Goal: Submit feedback/report problem: Leave review/rating

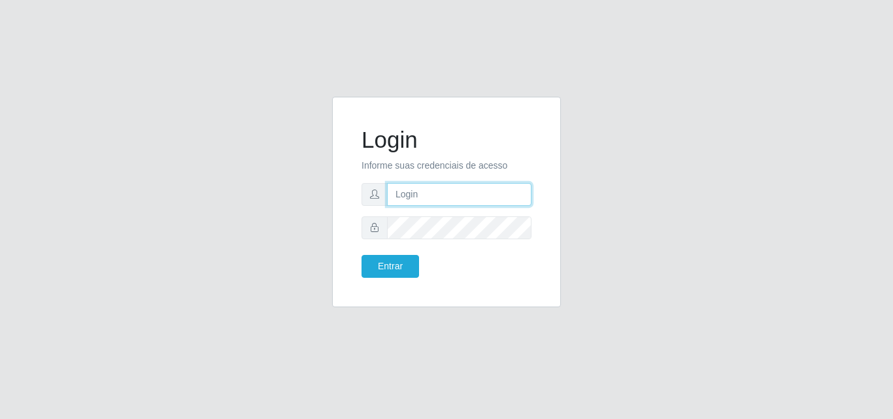
click at [486, 204] on input "text" at bounding box center [459, 194] width 144 height 23
type input "[EMAIL_ADDRESS][DOMAIN_NAME]"
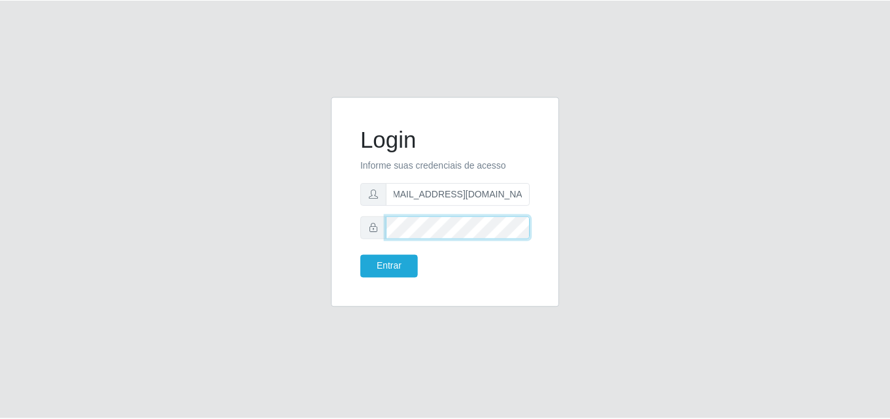
scroll to position [0, 0]
click at [362, 255] on button "Entrar" at bounding box center [391, 266] width 58 height 23
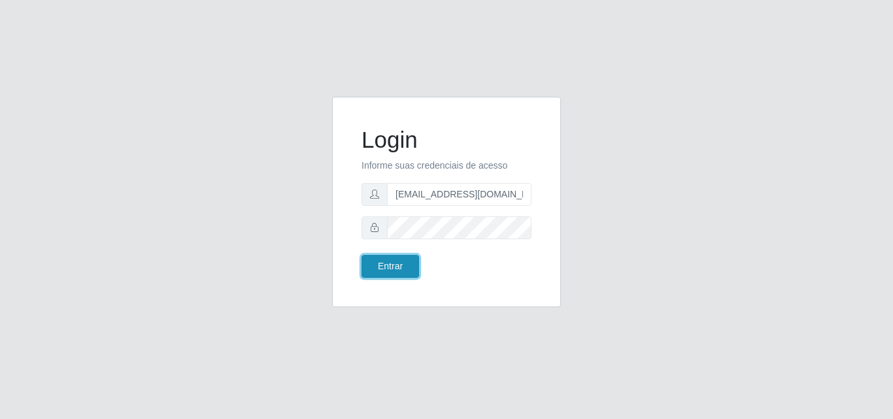
click at [379, 258] on button "Entrar" at bounding box center [391, 266] width 58 height 23
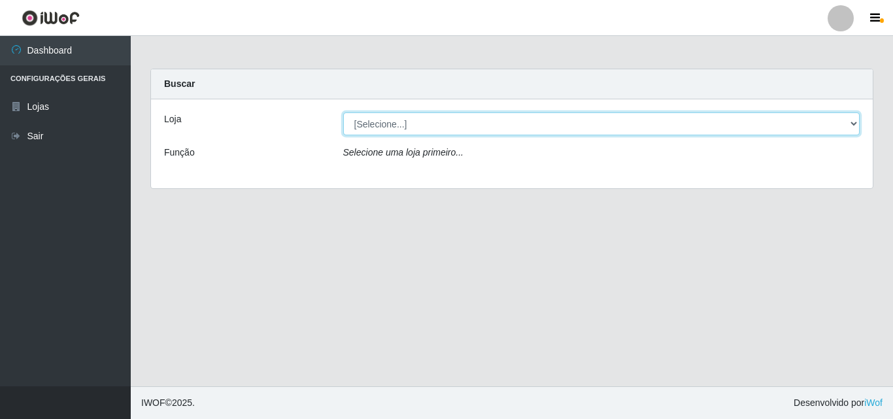
click at [665, 116] on select "[Selecione...] Extrabom - Loja 01 Centro de Distribuição" at bounding box center [601, 123] width 517 height 23
select select "435"
click at [343, 112] on select "[Selecione...] Extrabom - Loja 01 Centro de Distribuição" at bounding box center [601, 123] width 517 height 23
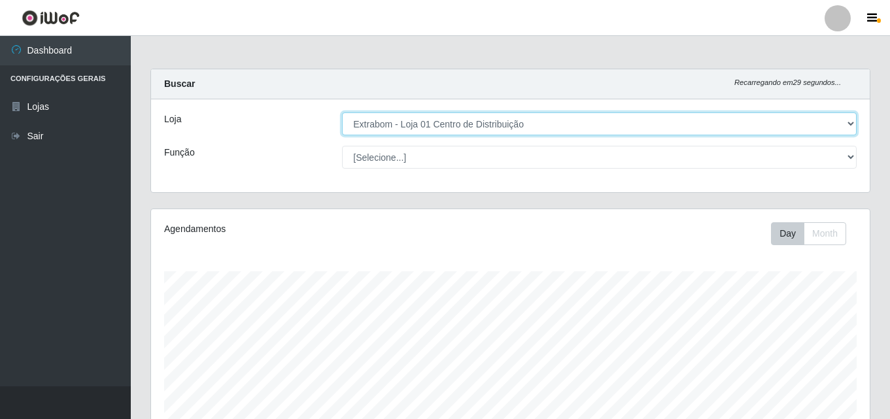
scroll to position [271, 718]
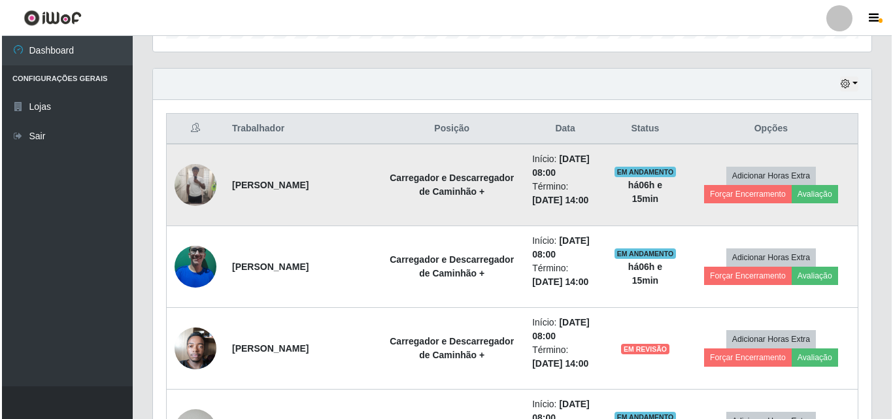
scroll to position [431, 0]
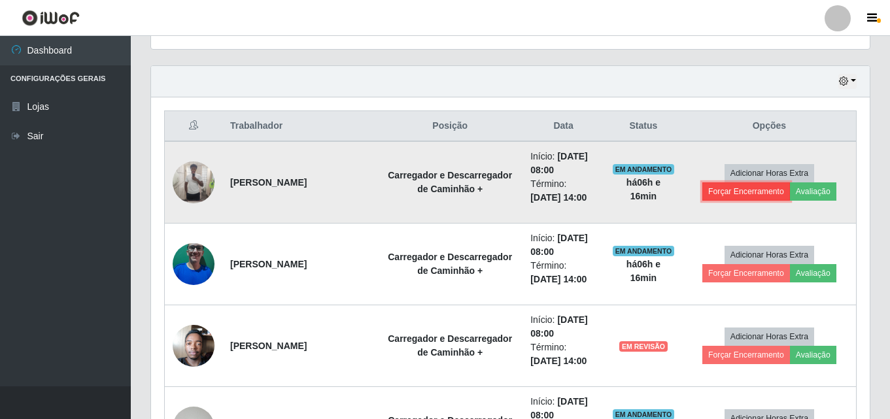
click at [748, 188] on button "Forçar Encerramento" at bounding box center [746, 191] width 88 height 18
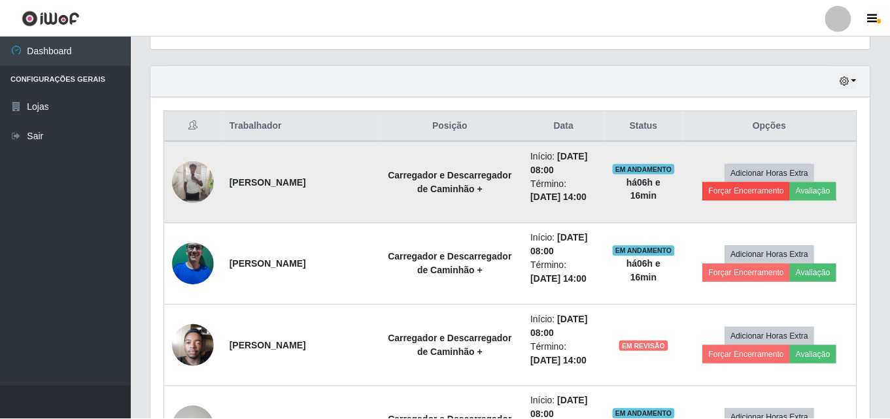
scroll to position [271, 712]
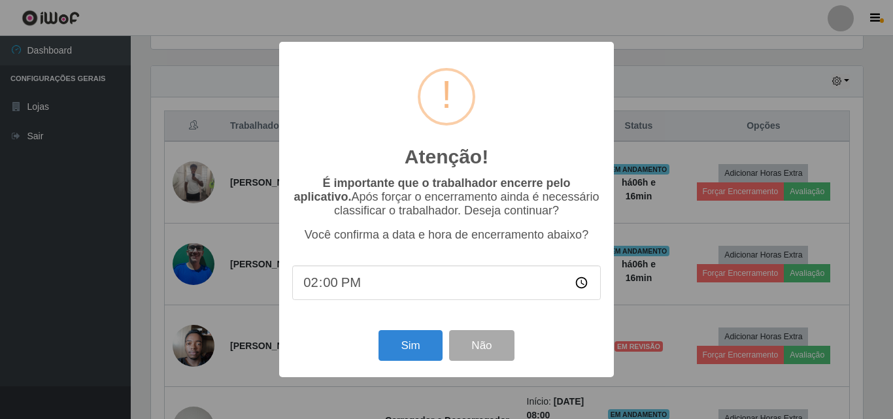
click at [692, 179] on div "Atenção! × É importante que o trabalhador encerre pelo aplicativo. Após forçar …" at bounding box center [446, 209] width 893 height 419
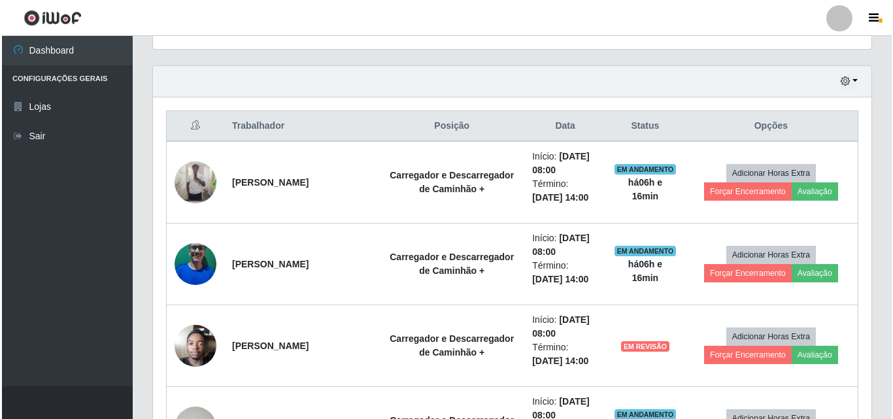
scroll to position [271, 718]
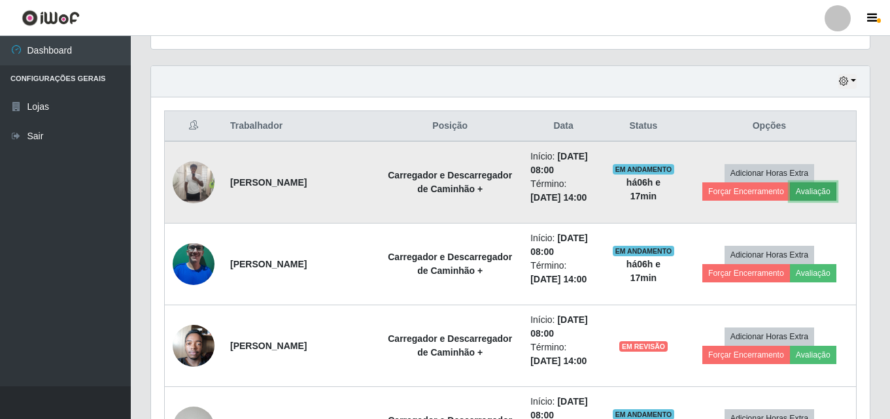
click at [800, 194] on button "Avaliação" at bounding box center [813, 191] width 46 height 18
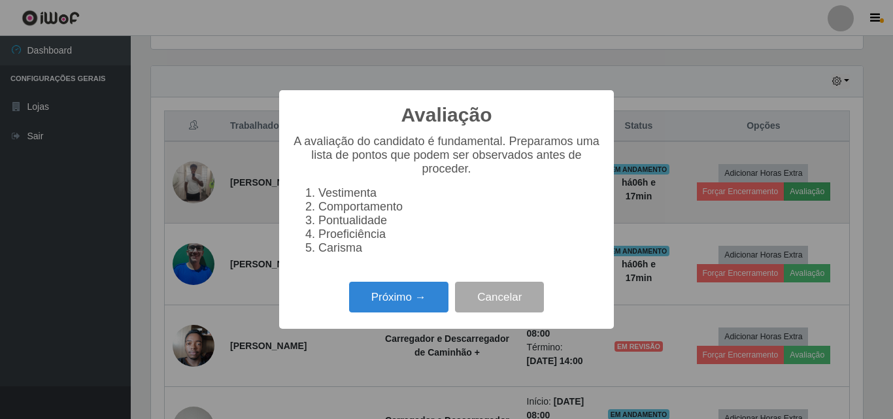
scroll to position [271, 712]
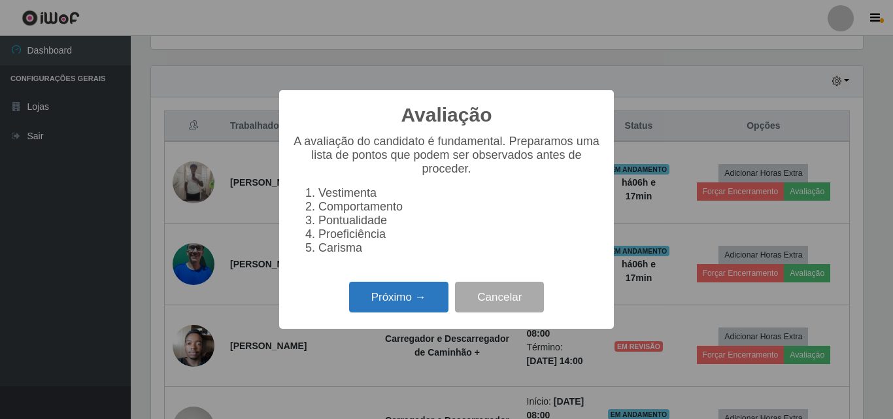
click at [412, 311] on button "Próximo →" at bounding box center [398, 297] width 99 height 31
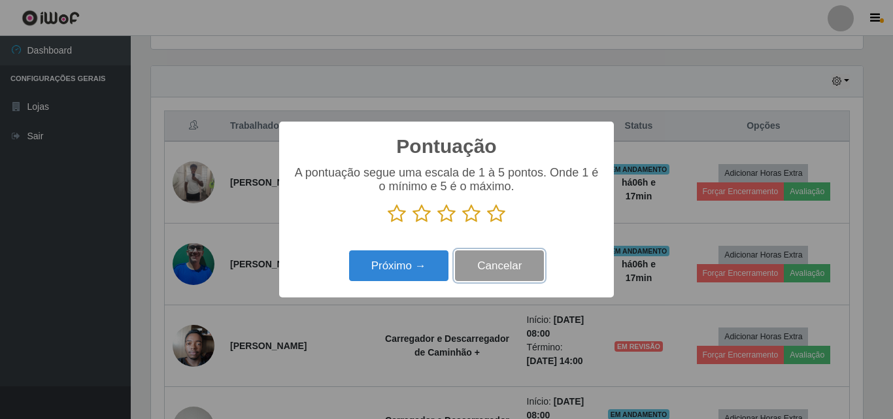
click at [477, 267] on button "Cancelar" at bounding box center [499, 265] width 89 height 31
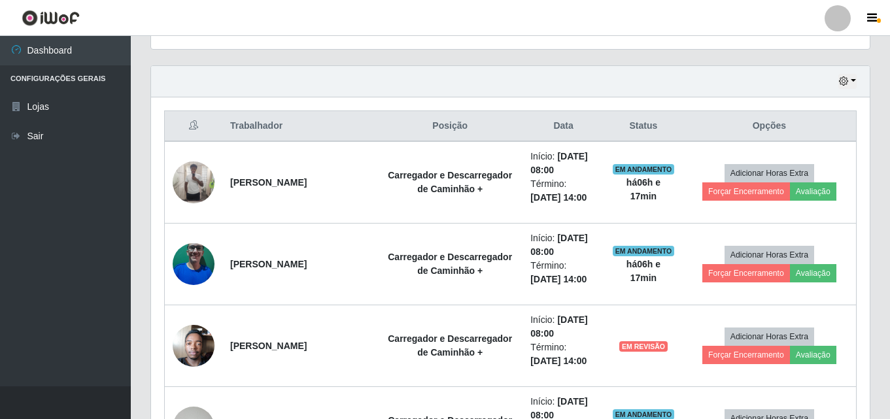
scroll to position [271, 718]
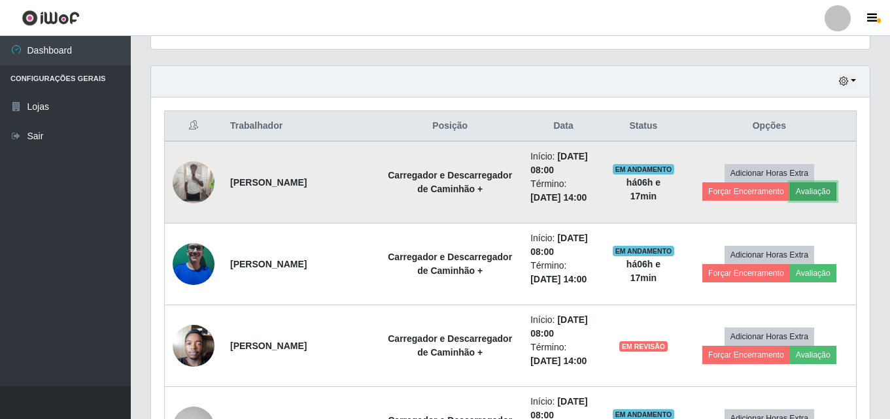
click at [802, 188] on button "Avaliação" at bounding box center [813, 191] width 46 height 18
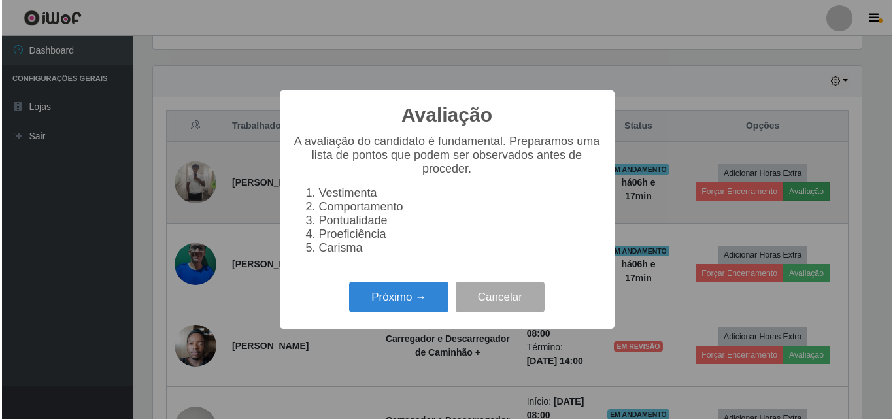
scroll to position [271, 712]
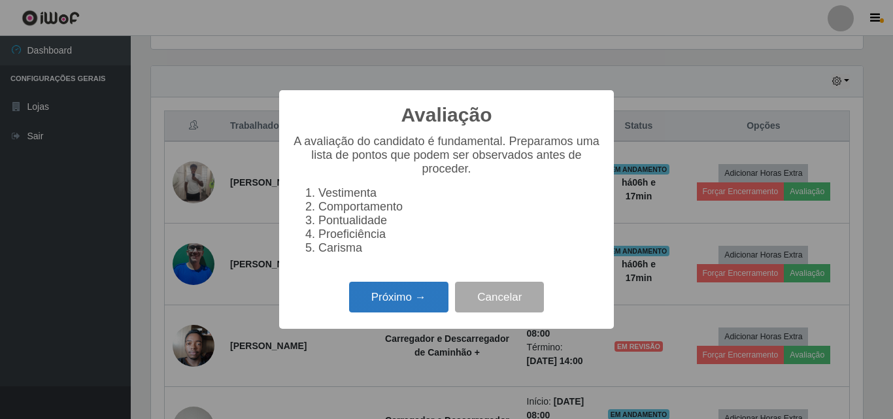
click at [397, 311] on button "Próximo →" at bounding box center [398, 297] width 99 height 31
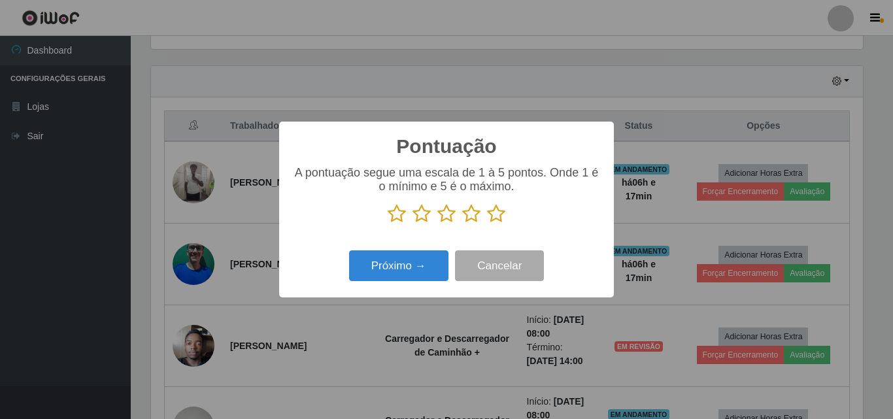
scroll to position [653440, 652999]
click at [497, 216] on icon at bounding box center [496, 214] width 18 height 20
click at [487, 224] on input "radio" at bounding box center [487, 224] width 0 height 0
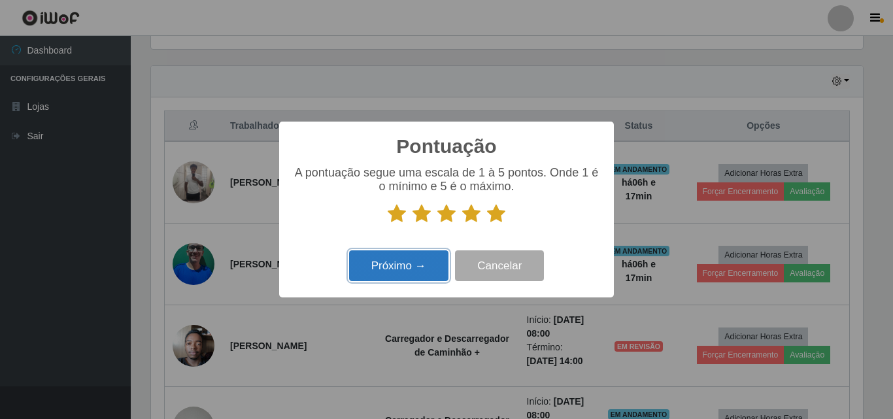
click at [410, 275] on button "Próximo →" at bounding box center [398, 265] width 99 height 31
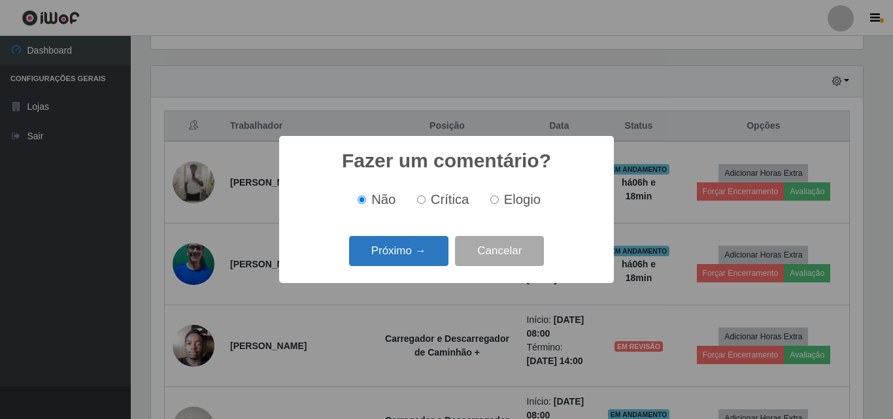
click at [417, 256] on button "Próximo →" at bounding box center [398, 251] width 99 height 31
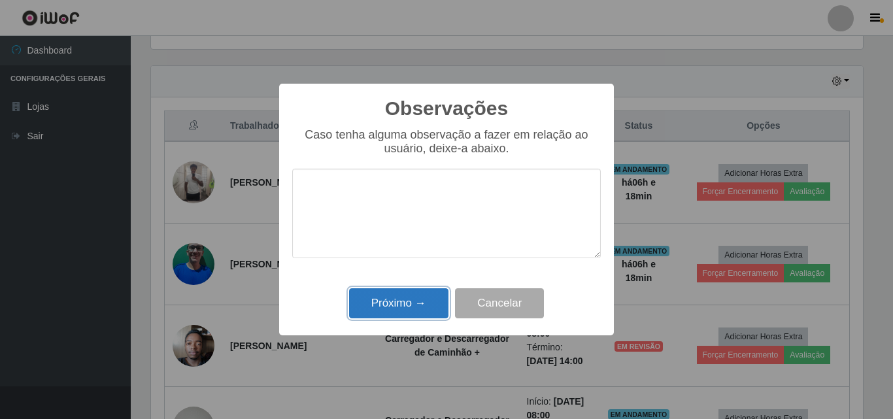
click at [411, 300] on button "Próximo →" at bounding box center [398, 303] width 99 height 31
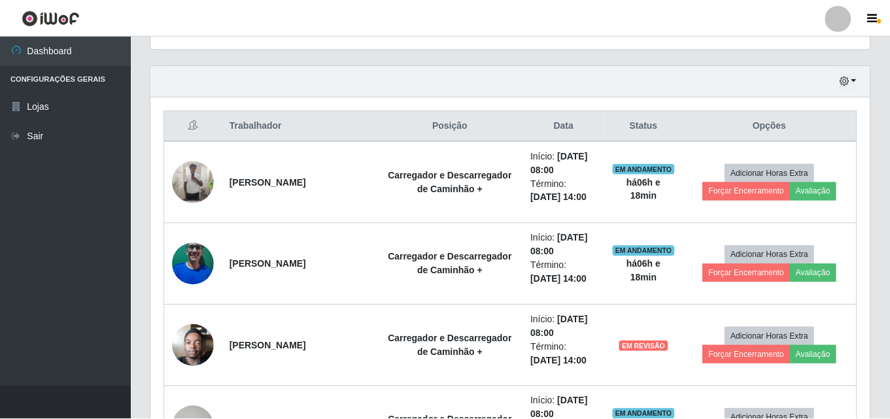
scroll to position [271, 718]
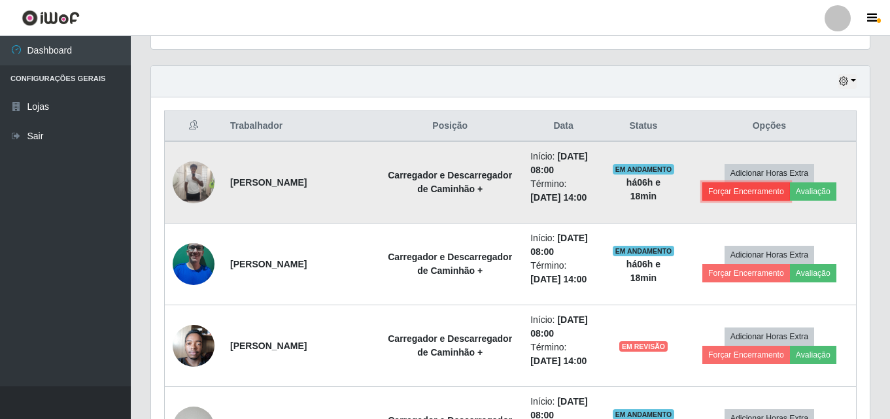
click at [726, 195] on button "Forçar Encerramento" at bounding box center [746, 191] width 88 height 18
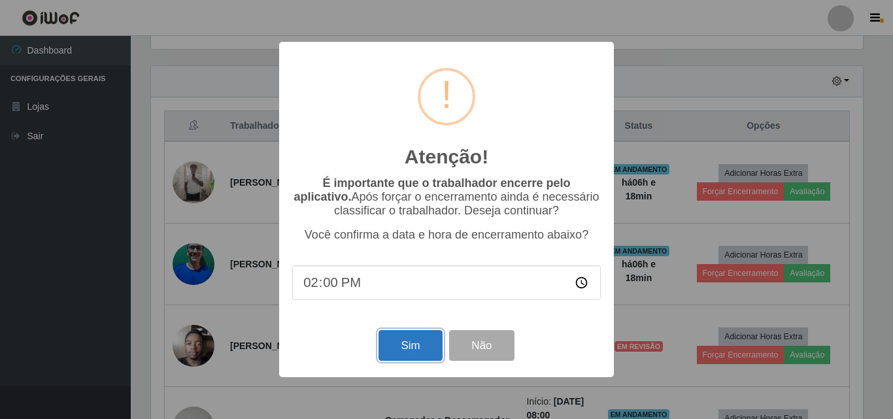
click at [407, 354] on button "Sim" at bounding box center [409, 345] width 63 height 31
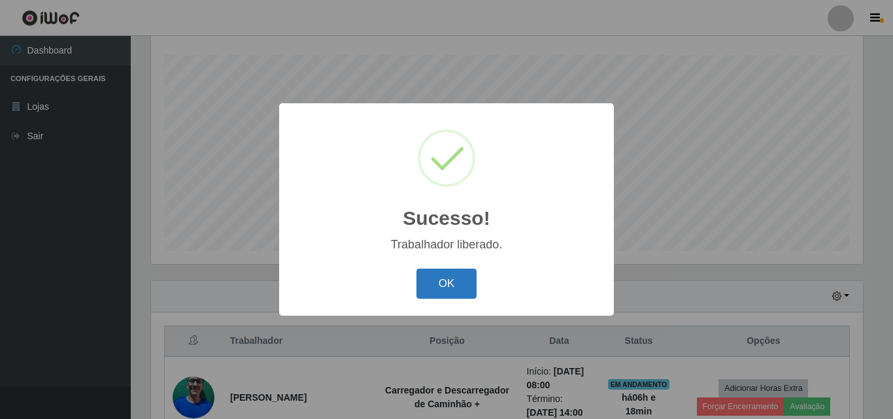
click at [456, 282] on button "OK" at bounding box center [446, 284] width 61 height 31
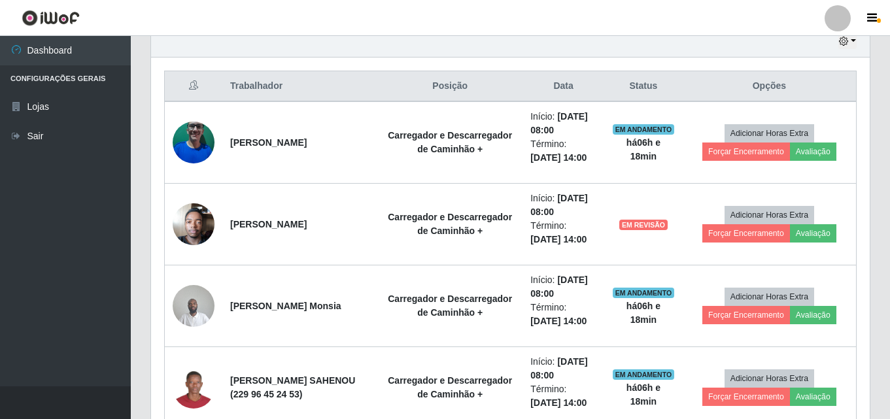
scroll to position [501, 0]
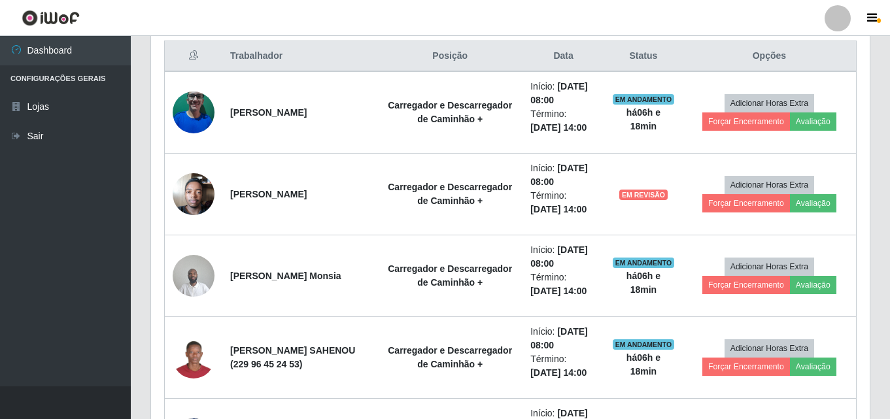
drag, startPoint x: 882, startPoint y: 238, endPoint x: 10, endPoint y: 373, distance: 882.4
click at [10, 373] on ul "Dashboard Configurações Gerais Lojas Sair" at bounding box center [65, 211] width 131 height 350
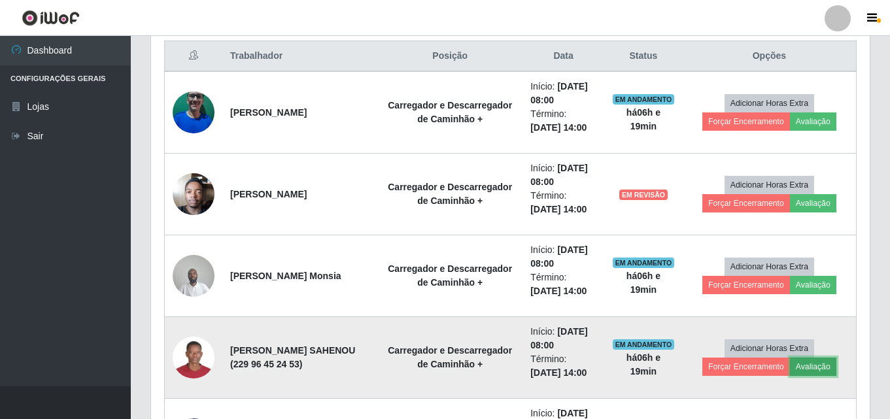
click at [807, 370] on button "Avaliação" at bounding box center [813, 367] width 46 height 18
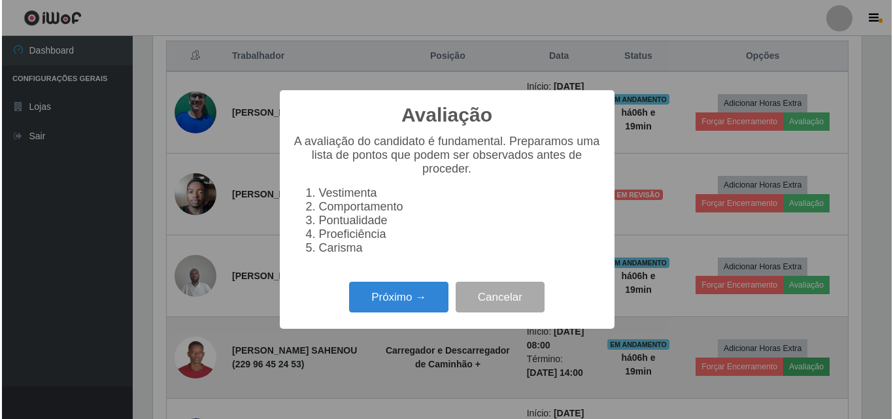
scroll to position [271, 712]
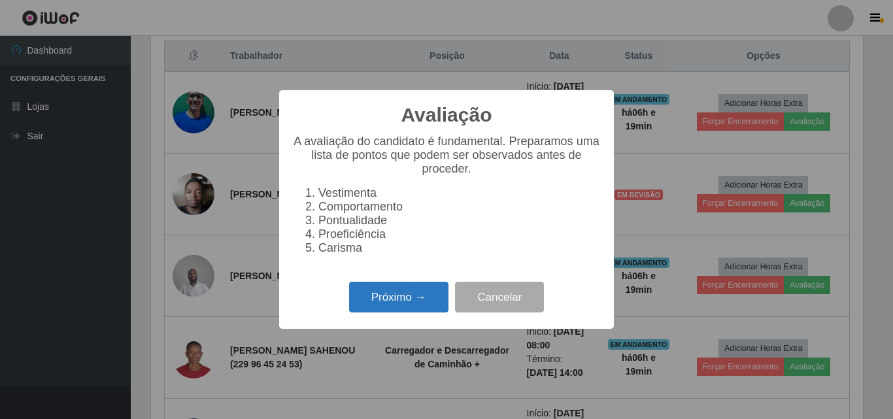
click at [403, 305] on button "Próximo →" at bounding box center [398, 297] width 99 height 31
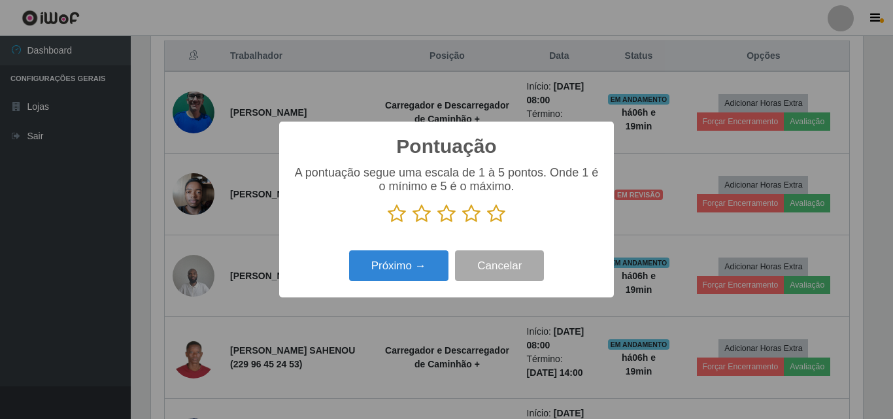
scroll to position [653440, 652999]
click at [491, 224] on icon at bounding box center [496, 214] width 18 height 20
click at [487, 224] on input "radio" at bounding box center [487, 224] width 0 height 0
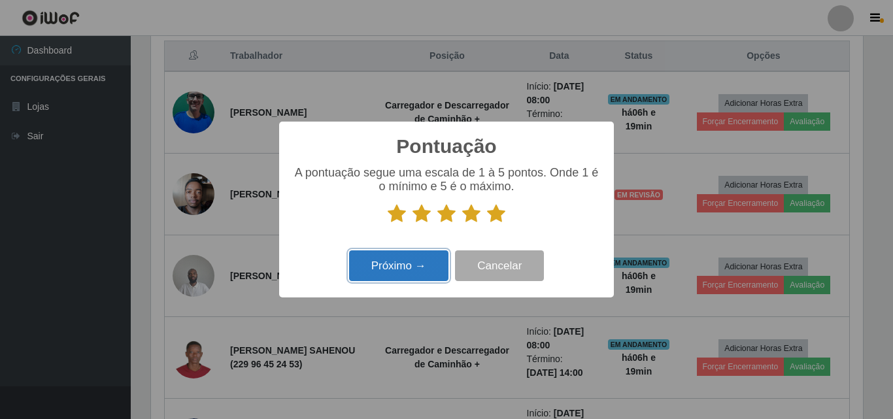
click at [411, 277] on button "Próximo →" at bounding box center [398, 265] width 99 height 31
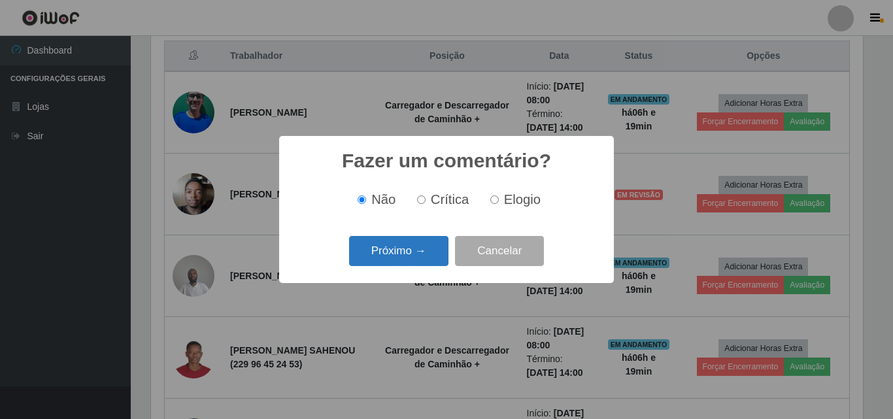
click at [415, 249] on button "Próximo →" at bounding box center [398, 251] width 99 height 31
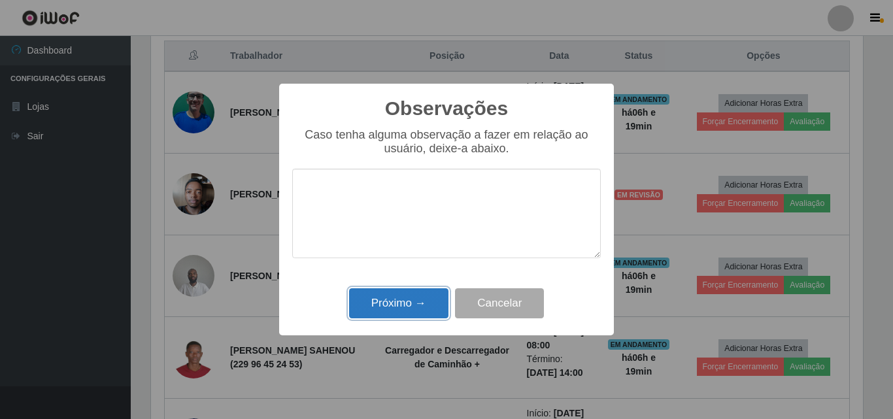
click at [400, 310] on button "Próximo →" at bounding box center [398, 303] width 99 height 31
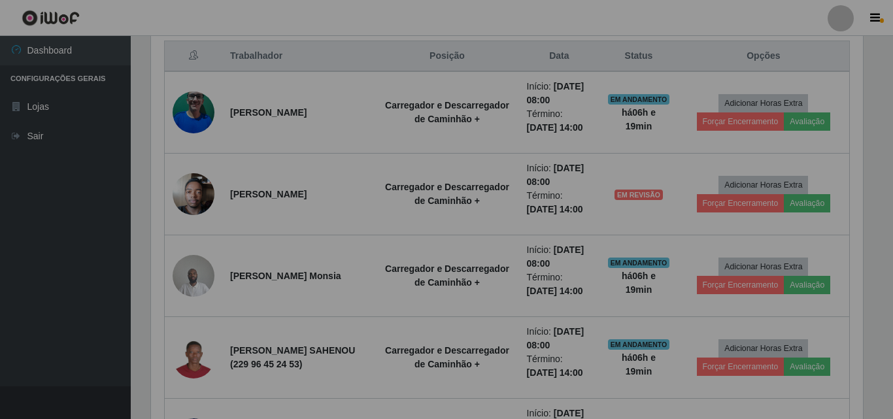
scroll to position [271, 718]
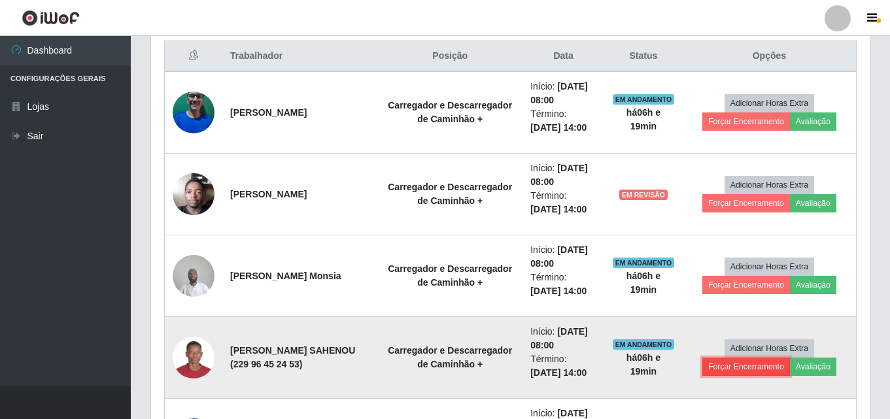
click at [713, 363] on button "Forçar Encerramento" at bounding box center [746, 367] width 88 height 18
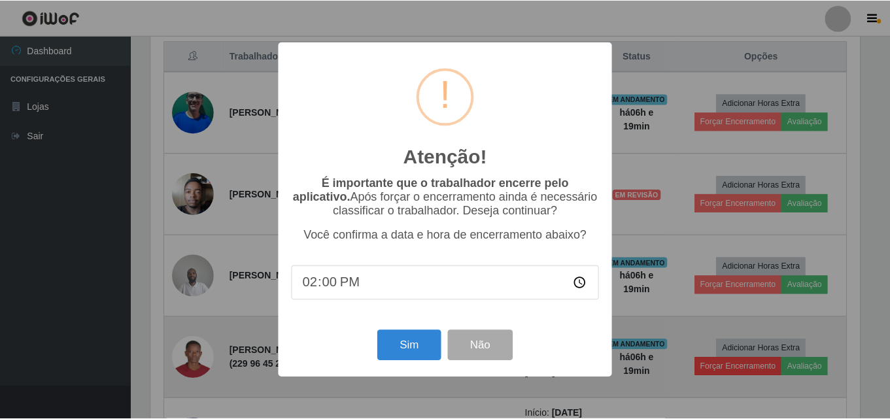
scroll to position [271, 712]
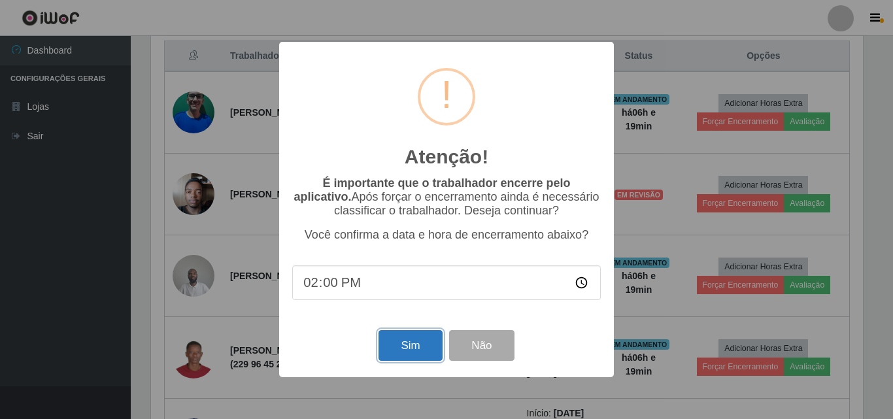
click at [420, 359] on button "Sim" at bounding box center [409, 345] width 63 height 31
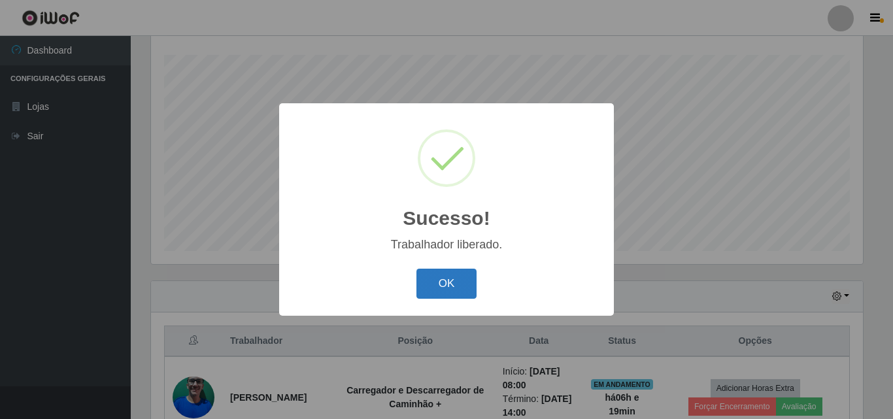
click at [458, 292] on button "OK" at bounding box center [446, 284] width 61 height 31
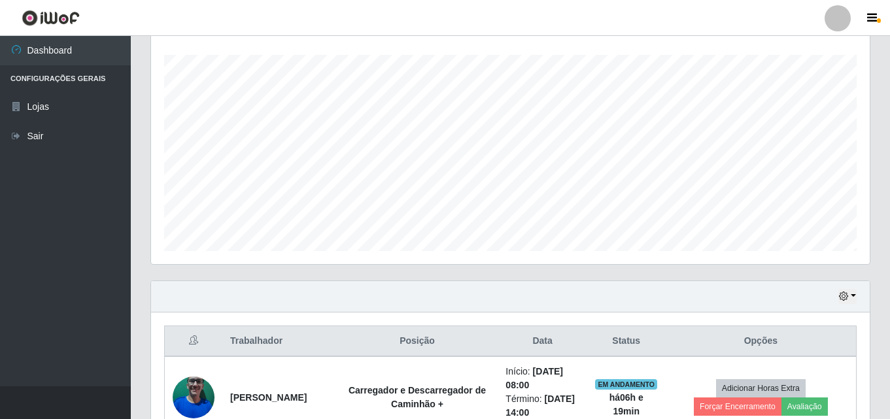
scroll to position [583, 0]
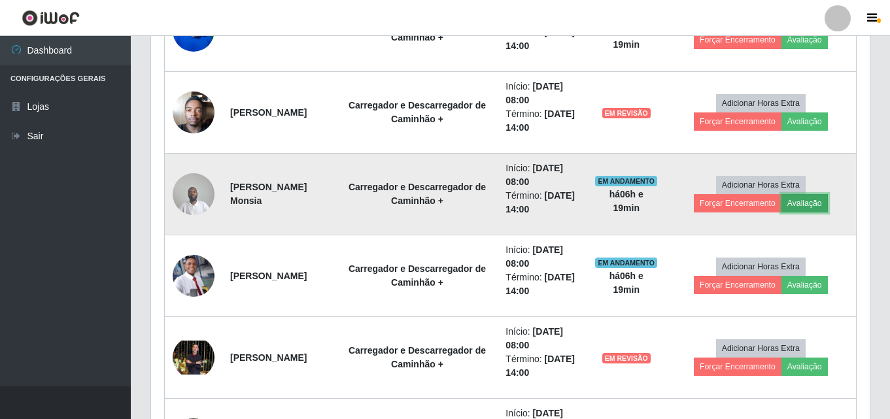
click at [799, 205] on button "Avaliação" at bounding box center [804, 203] width 46 height 18
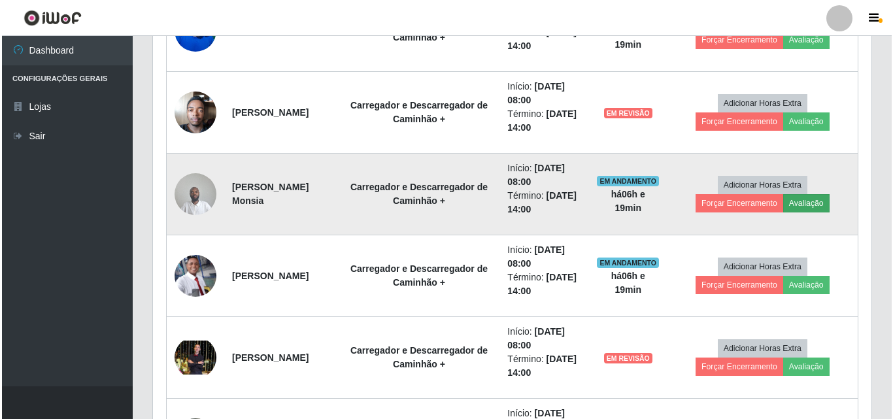
scroll to position [271, 712]
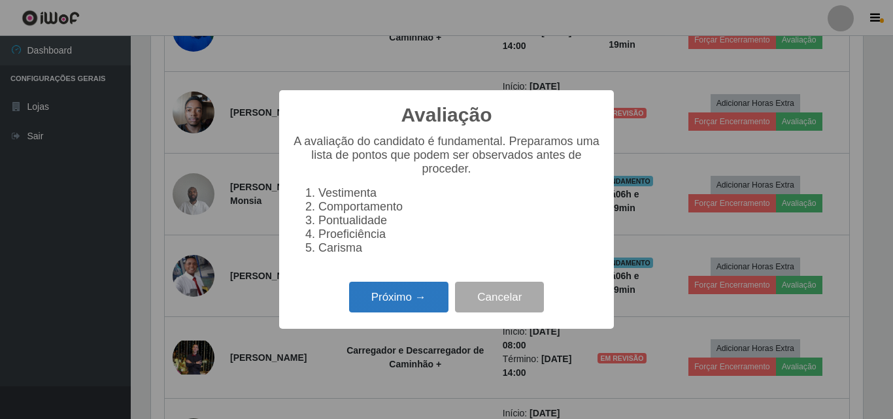
click at [407, 297] on button "Próximo →" at bounding box center [398, 297] width 99 height 31
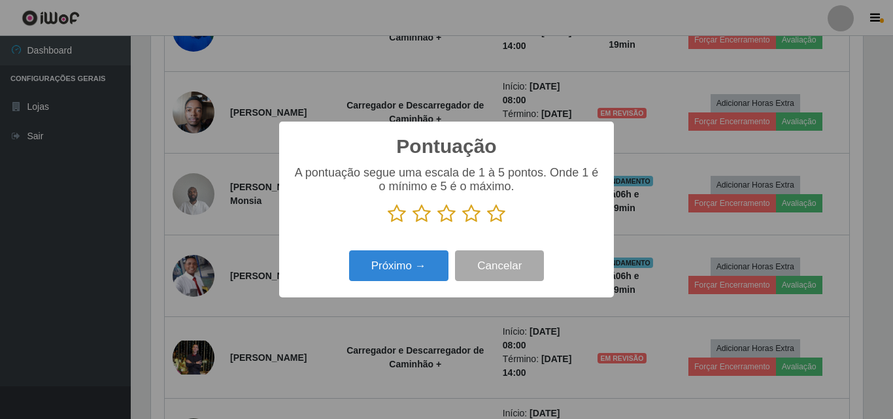
click at [496, 218] on icon at bounding box center [496, 214] width 18 height 20
click at [487, 224] on input "radio" at bounding box center [487, 224] width 0 height 0
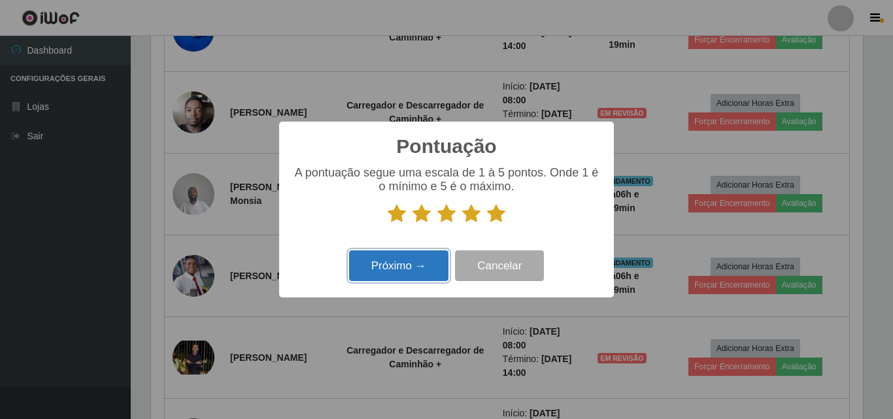
click at [402, 265] on button "Próximo →" at bounding box center [398, 265] width 99 height 31
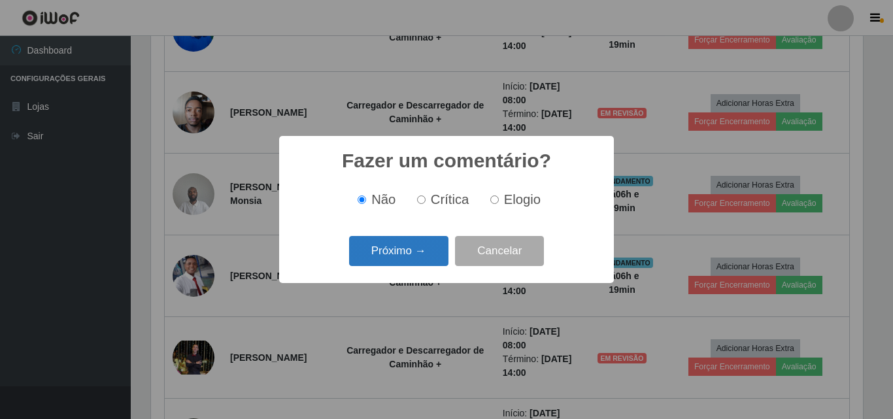
click at [414, 260] on button "Próximo →" at bounding box center [398, 251] width 99 height 31
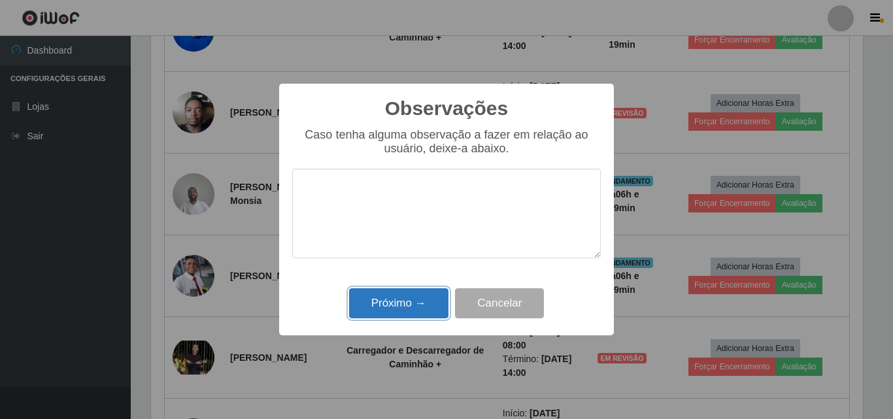
click at [398, 310] on button "Próximo →" at bounding box center [398, 303] width 99 height 31
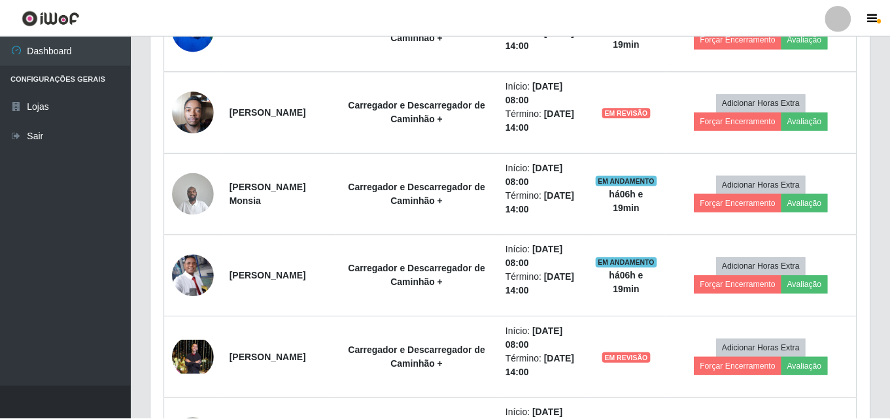
scroll to position [271, 718]
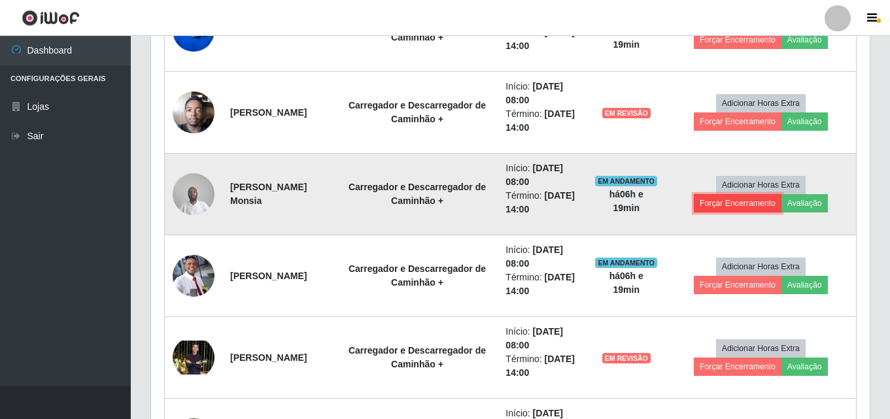
click at [748, 207] on button "Forçar Encerramento" at bounding box center [738, 203] width 88 height 18
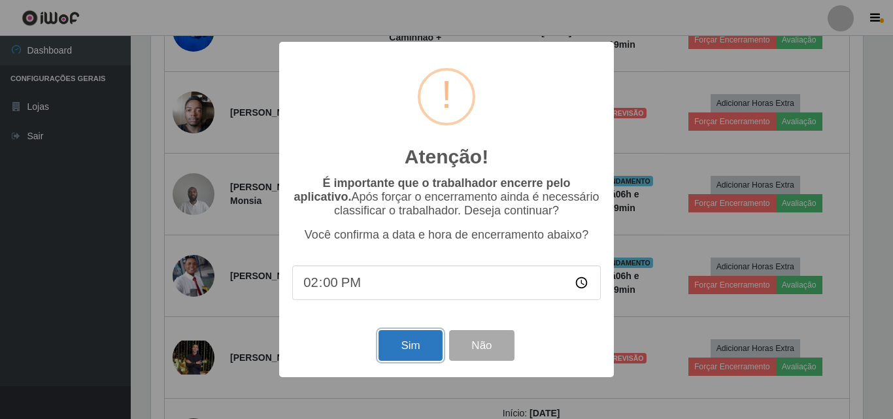
click at [408, 343] on button "Sim" at bounding box center [409, 345] width 63 height 31
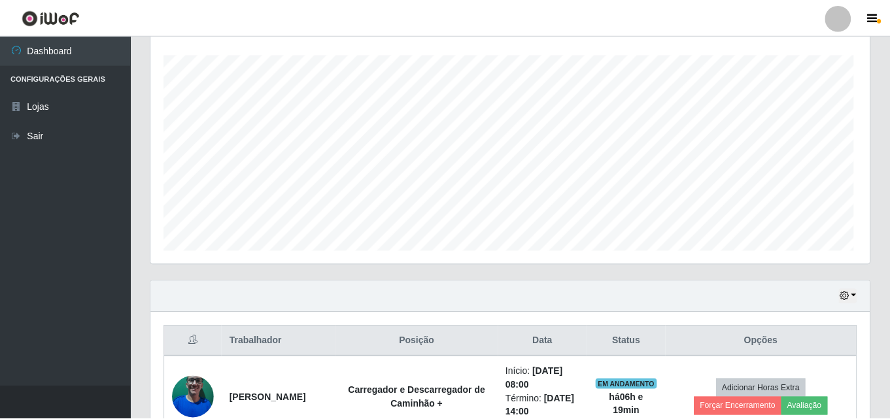
scroll to position [0, 0]
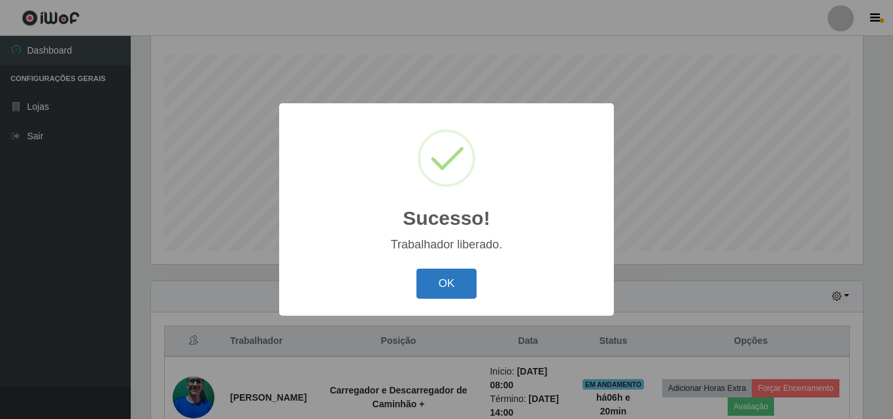
click at [464, 293] on button "OK" at bounding box center [446, 284] width 61 height 31
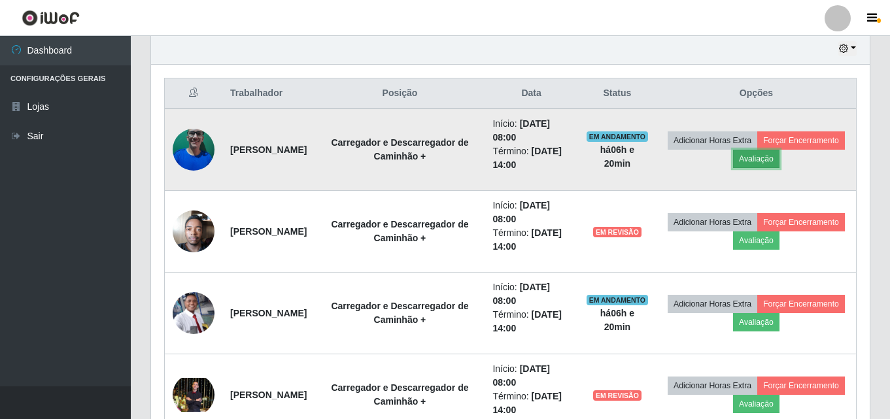
click at [779, 157] on button "Avaliação" at bounding box center [756, 159] width 46 height 18
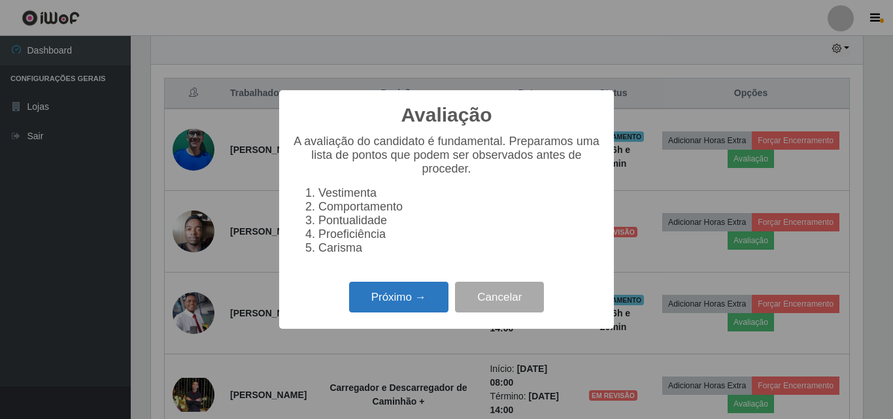
click at [420, 296] on button "Próximo →" at bounding box center [398, 297] width 99 height 31
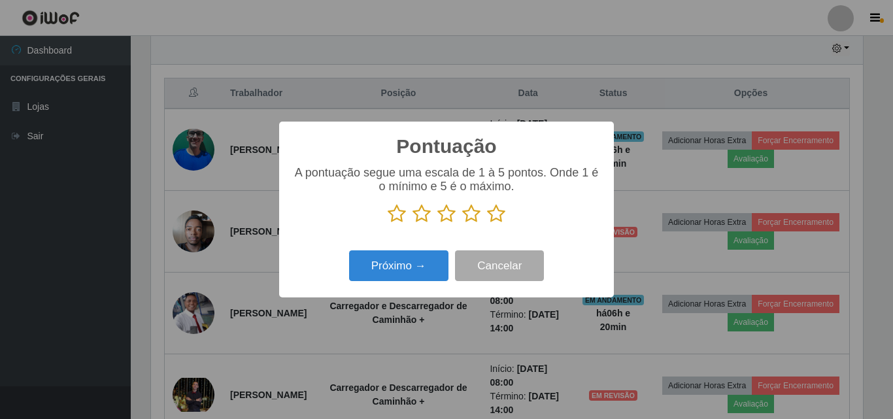
click at [497, 221] on icon at bounding box center [496, 214] width 18 height 20
click at [487, 224] on input "radio" at bounding box center [487, 224] width 0 height 0
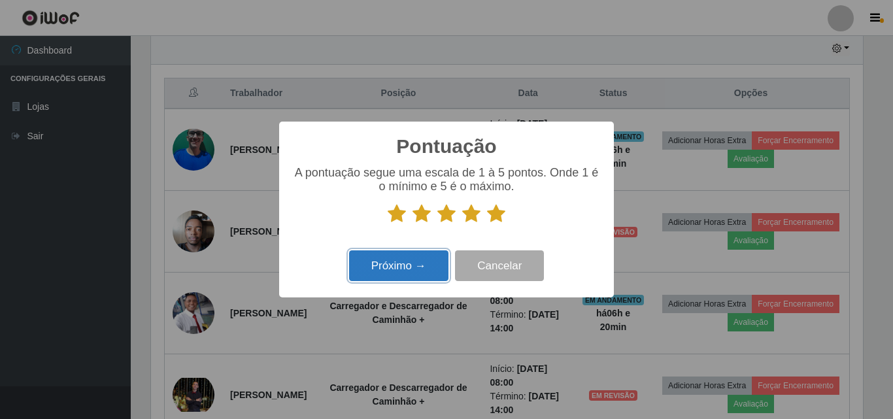
click at [396, 274] on button "Próximo →" at bounding box center [398, 265] width 99 height 31
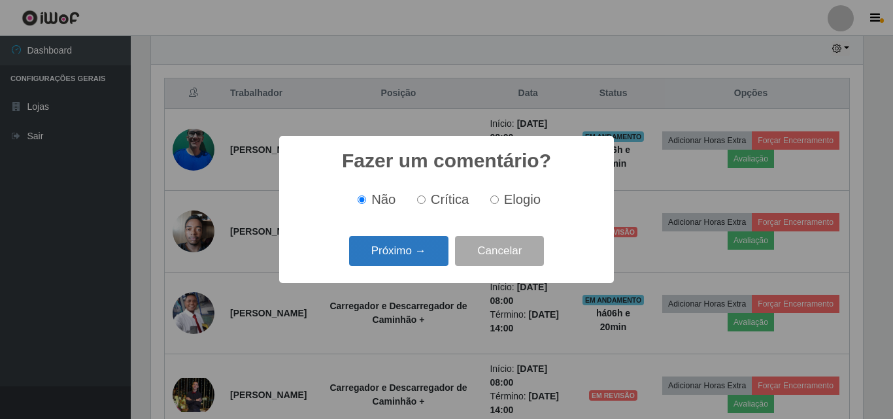
click at [413, 261] on button "Próximo →" at bounding box center [398, 251] width 99 height 31
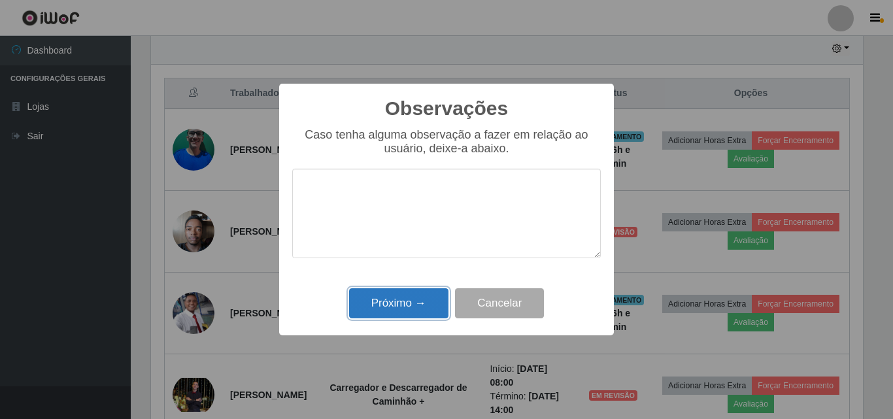
click at [405, 303] on button "Próximo →" at bounding box center [398, 303] width 99 height 31
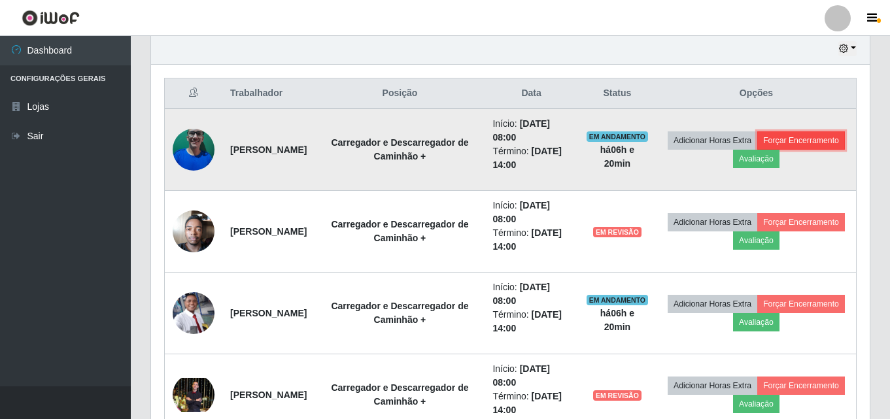
click at [757, 150] on button "Forçar Encerramento" at bounding box center [801, 140] width 88 height 18
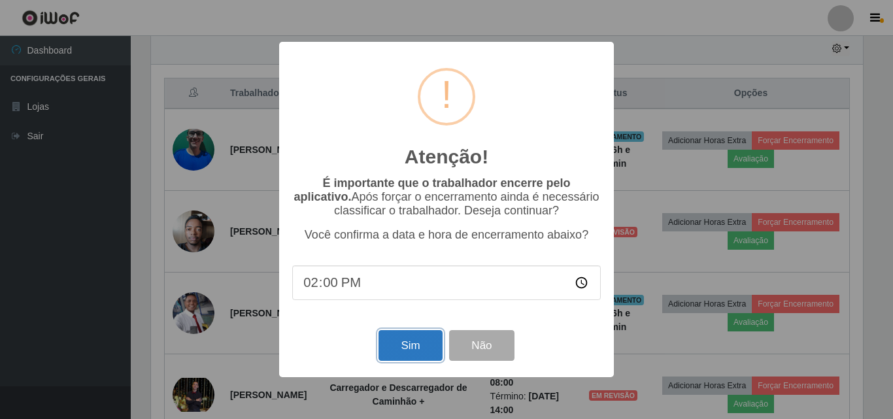
click at [401, 350] on button "Sim" at bounding box center [409, 345] width 63 height 31
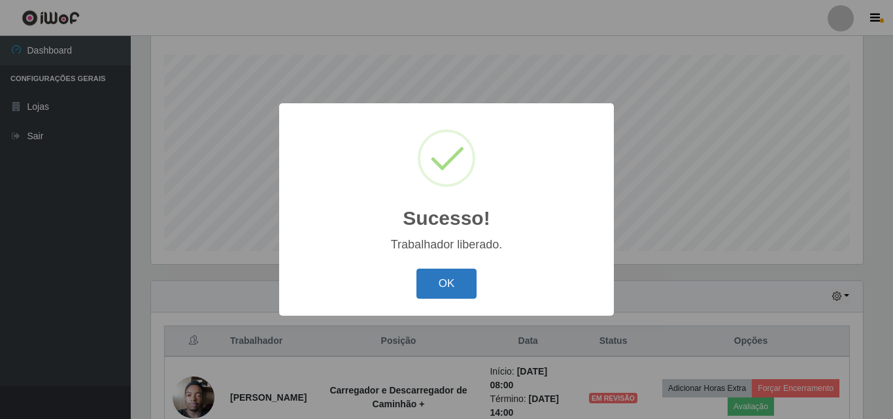
click at [442, 276] on button "OK" at bounding box center [446, 284] width 61 height 31
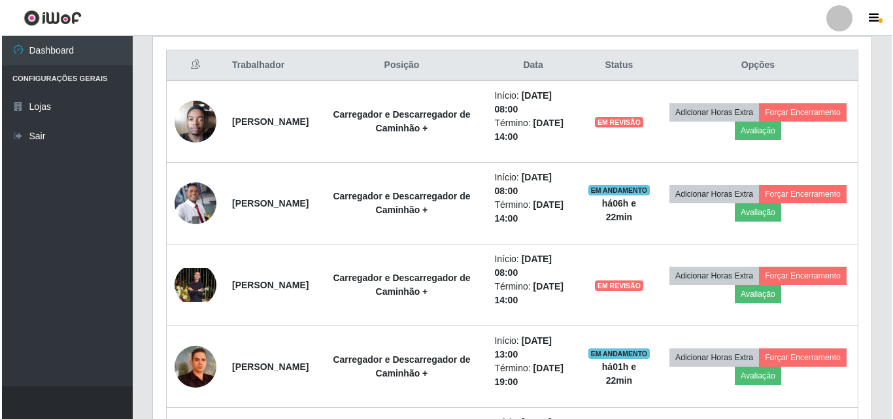
scroll to position [571, 0]
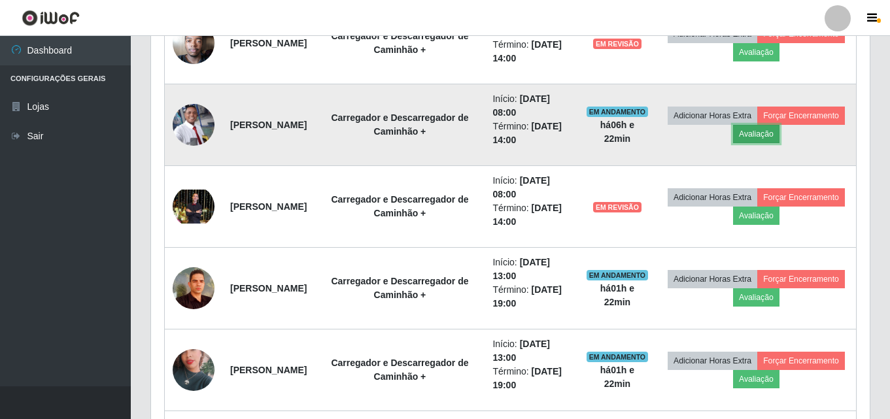
click at [779, 131] on button "Avaliação" at bounding box center [756, 134] width 46 height 18
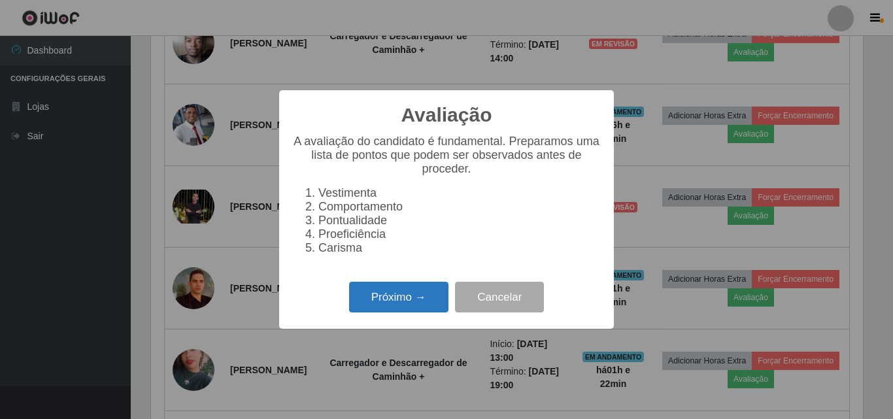
click at [403, 309] on button "Próximo →" at bounding box center [398, 297] width 99 height 31
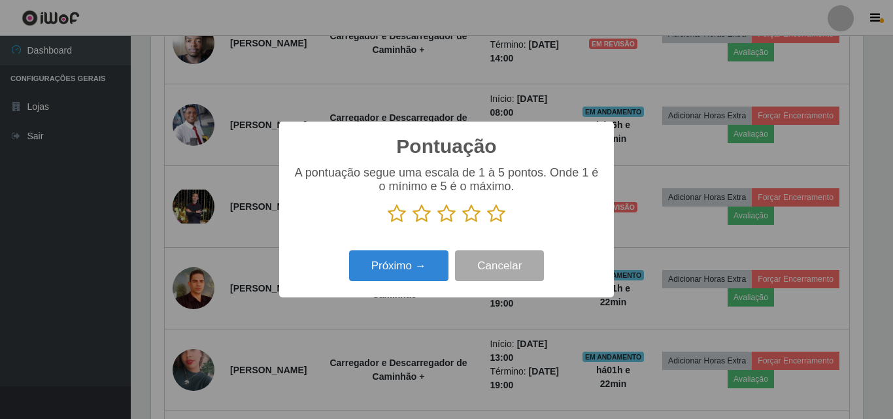
scroll to position [653440, 652999]
click at [403, 309] on div "Pontuação × A pontuação segue uma escala de 1 à 5 pontos. Onde 1 é o mínimo e 5…" at bounding box center [446, 209] width 893 height 419
click at [491, 212] on icon at bounding box center [496, 214] width 18 height 20
click at [487, 224] on input "radio" at bounding box center [487, 224] width 0 height 0
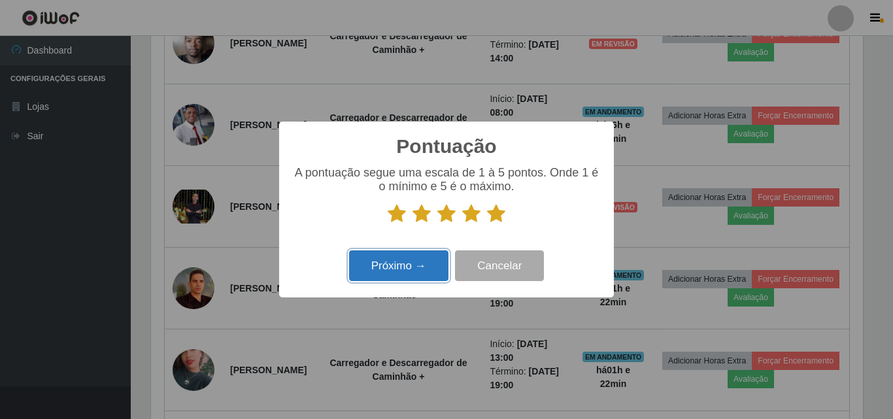
click at [379, 263] on button "Próximo →" at bounding box center [398, 265] width 99 height 31
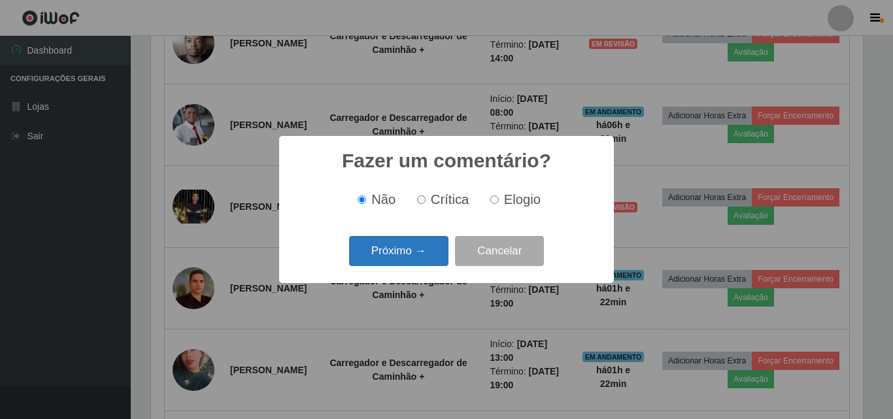
click at [400, 260] on button "Próximo →" at bounding box center [398, 251] width 99 height 31
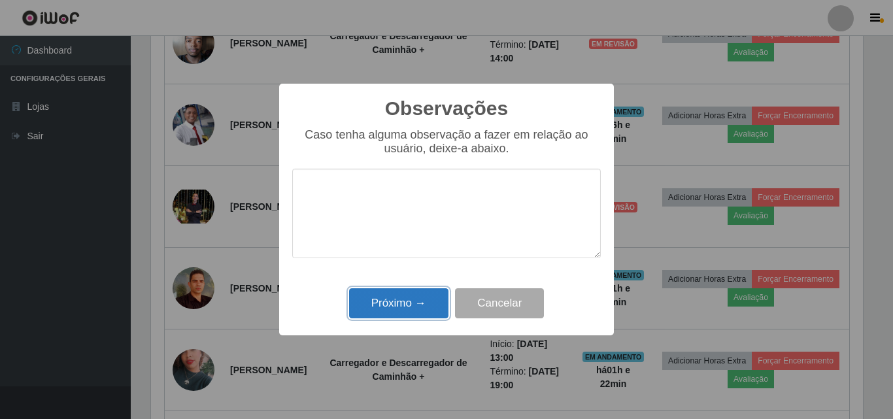
click at [401, 316] on button "Próximo →" at bounding box center [398, 303] width 99 height 31
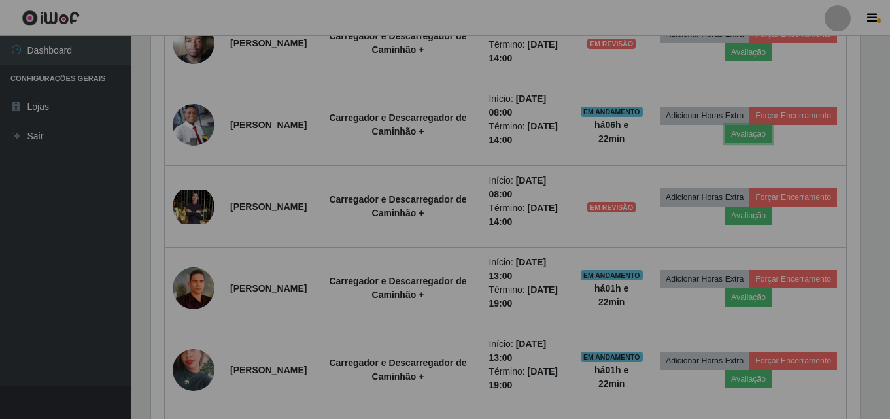
scroll to position [271, 718]
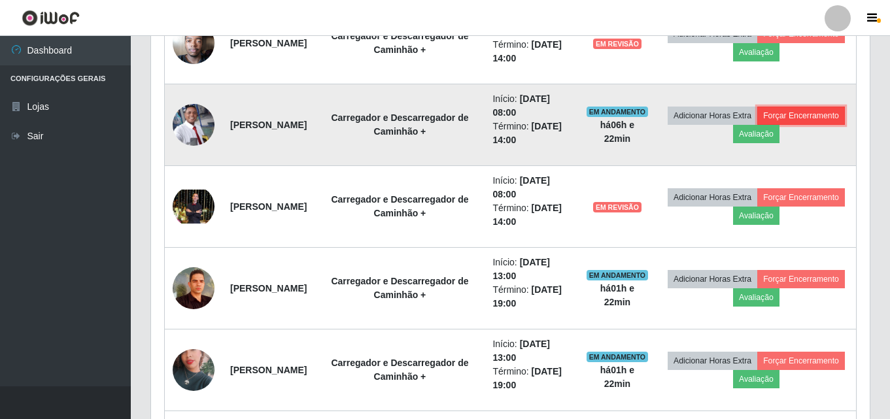
click at [757, 125] on button "Forçar Encerramento" at bounding box center [801, 116] width 88 height 18
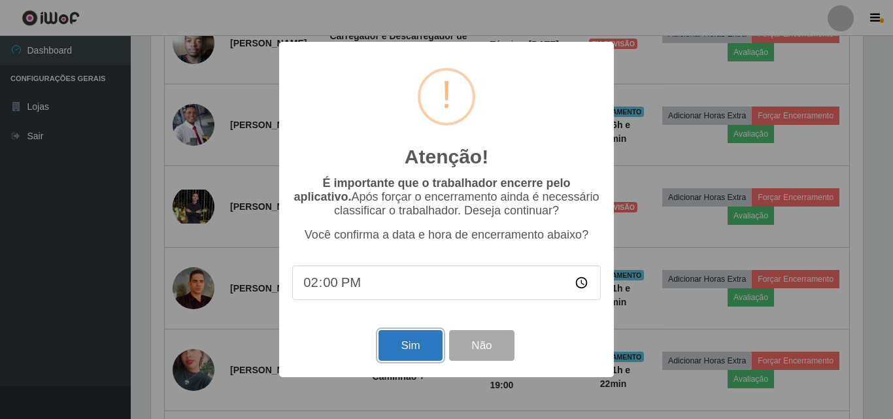
click at [418, 348] on button "Sim" at bounding box center [409, 345] width 63 height 31
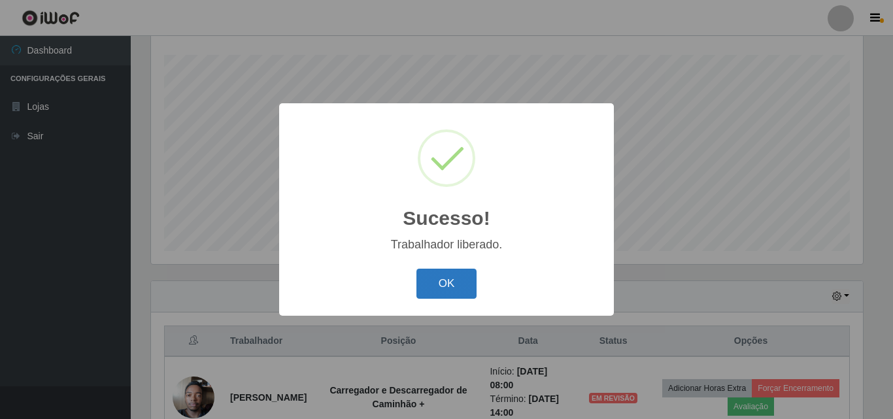
click at [440, 276] on button "OK" at bounding box center [446, 284] width 61 height 31
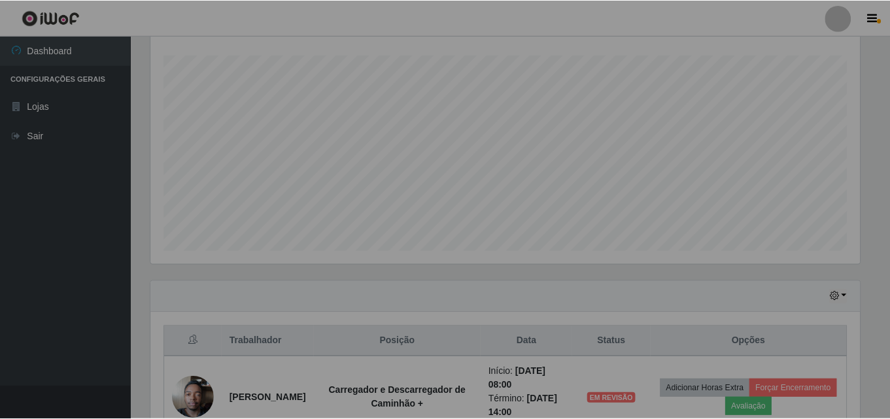
scroll to position [271, 718]
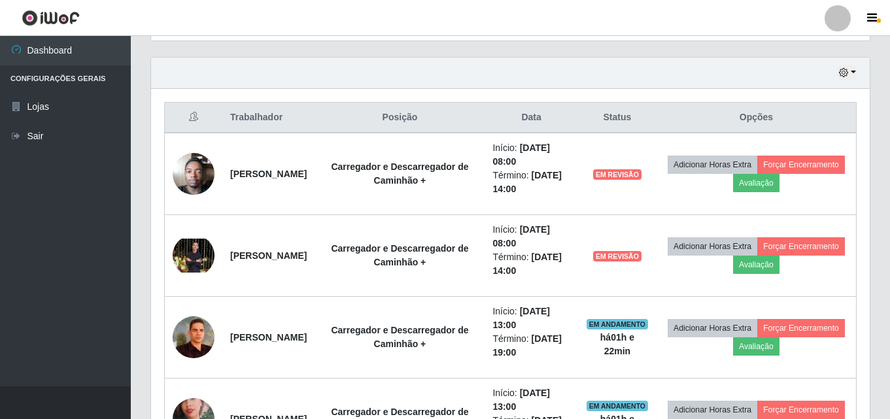
scroll to position [431, 0]
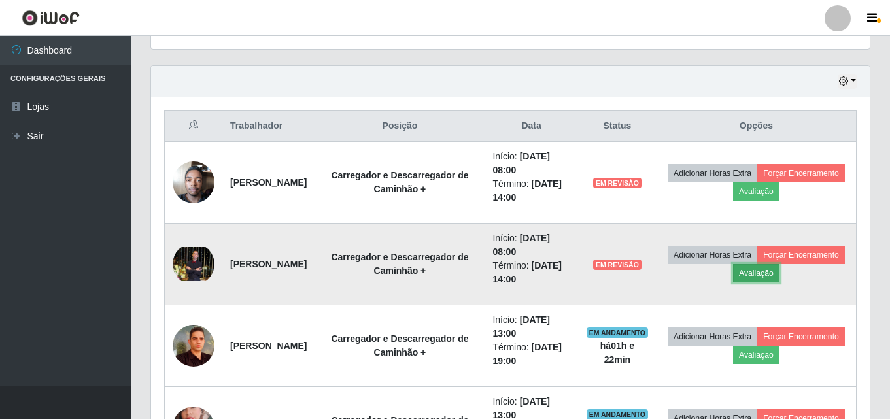
click at [779, 269] on button "Avaliação" at bounding box center [756, 273] width 46 height 18
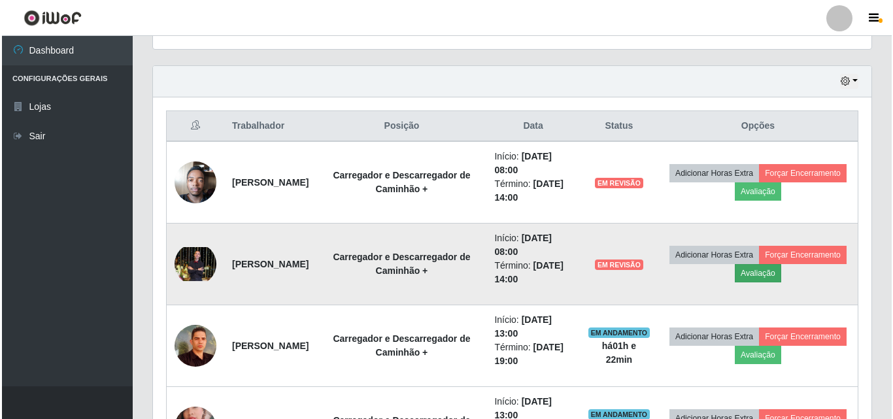
scroll to position [271, 712]
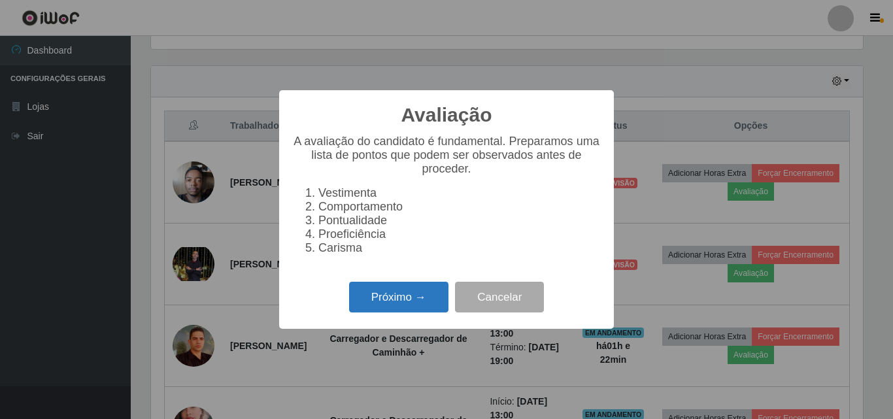
click at [414, 297] on button "Próximo →" at bounding box center [398, 297] width 99 height 31
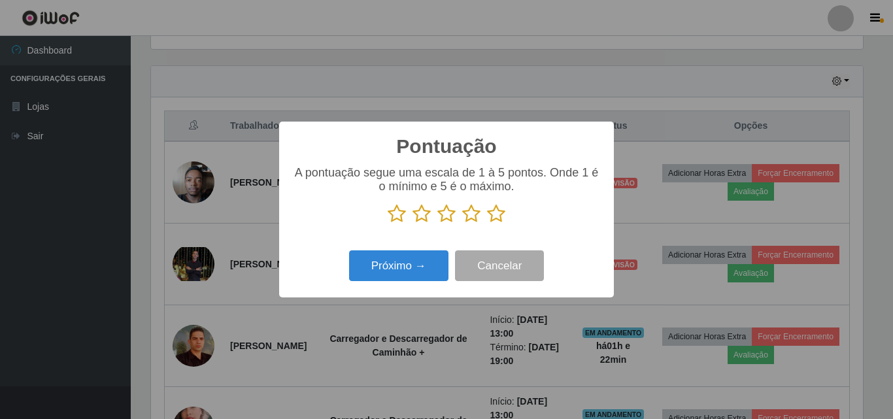
scroll to position [653440, 652999]
click at [501, 215] on icon at bounding box center [496, 214] width 18 height 20
click at [487, 224] on input "radio" at bounding box center [487, 224] width 0 height 0
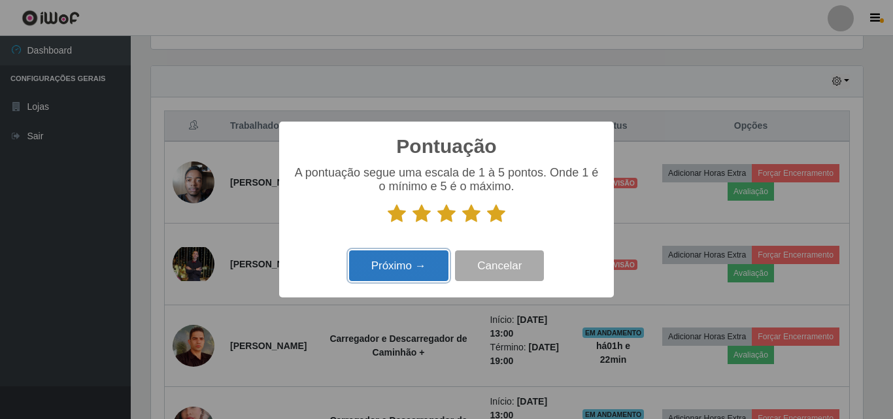
click at [418, 275] on button "Próximo →" at bounding box center [398, 265] width 99 height 31
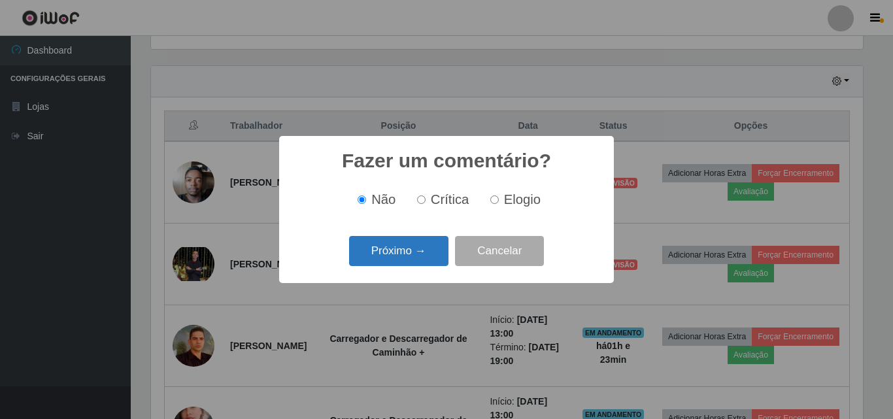
click at [424, 258] on button "Próximo →" at bounding box center [398, 251] width 99 height 31
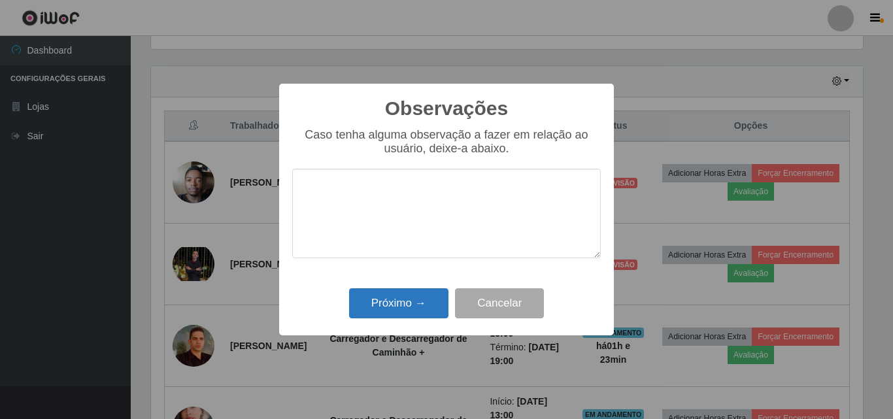
drag, startPoint x: 424, startPoint y: 258, endPoint x: 409, endPoint y: 299, distance: 44.7
click at [409, 299] on div "Observações × Caso tenha alguma observação a fazer em relação ao usuário, deixe…" at bounding box center [446, 210] width 335 height 252
click at [409, 299] on button "Próximo →" at bounding box center [398, 303] width 99 height 31
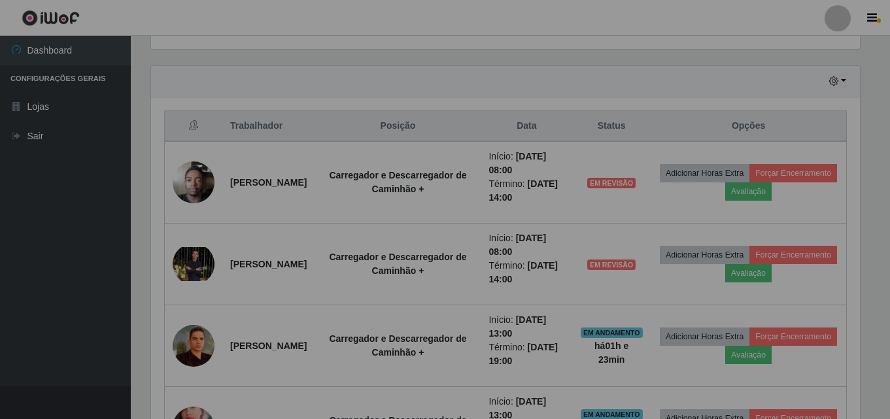
scroll to position [271, 718]
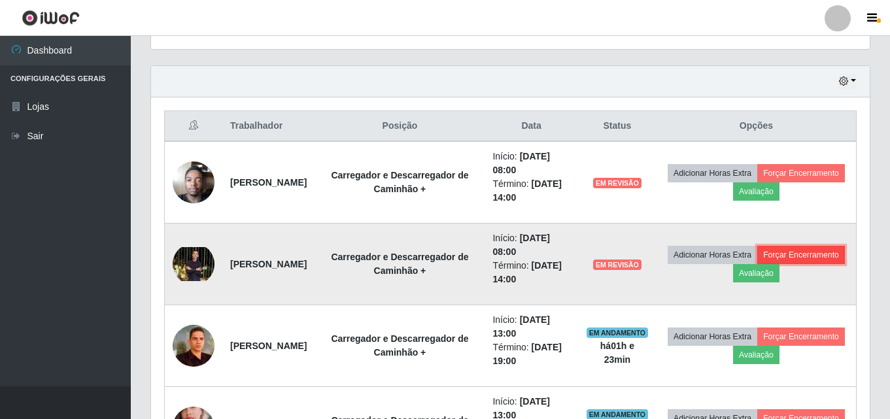
click at [757, 264] on button "Forçar Encerramento" at bounding box center [801, 255] width 88 height 18
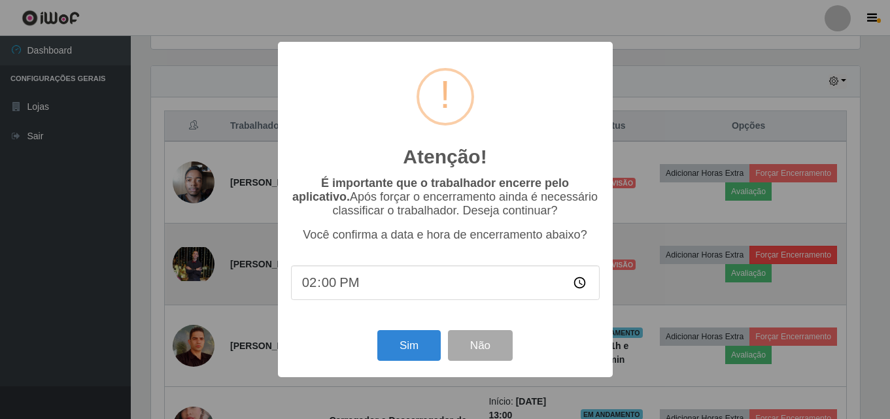
scroll to position [271, 712]
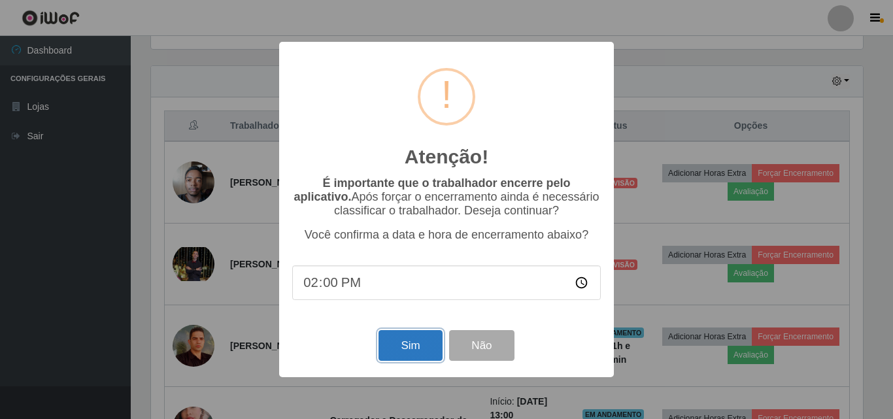
click at [408, 348] on button "Sim" at bounding box center [409, 345] width 63 height 31
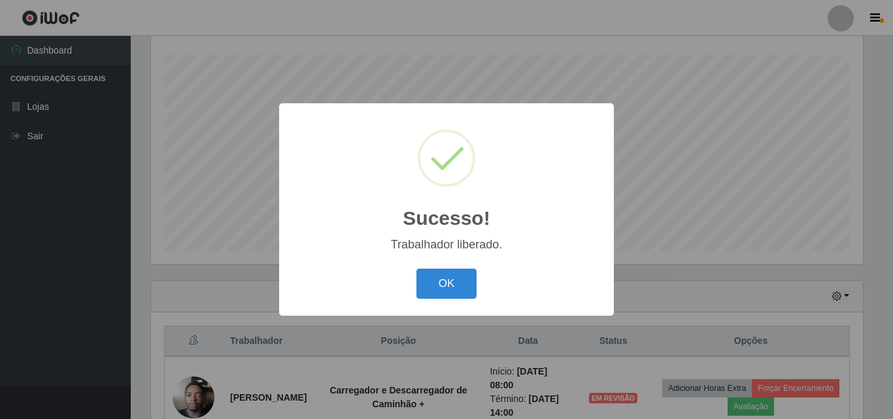
click at [445, 267] on div "OK Cancel" at bounding box center [446, 283] width 309 height 37
click at [459, 283] on button "OK" at bounding box center [446, 284] width 61 height 31
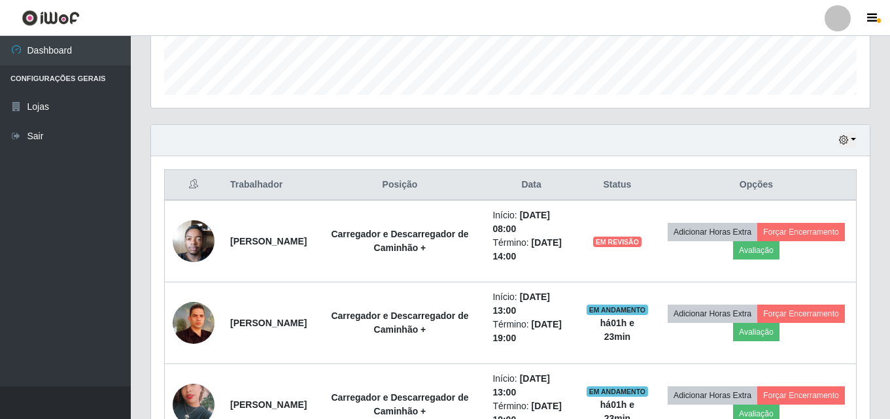
scroll to position [384, 0]
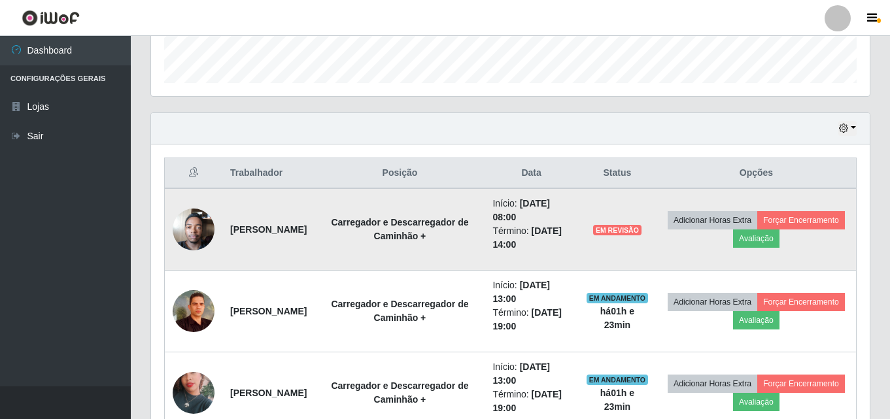
click at [199, 226] on img at bounding box center [194, 230] width 42 height 56
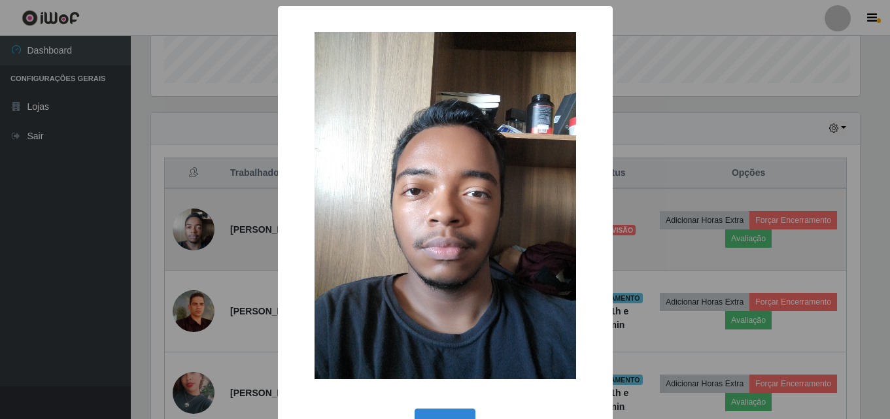
scroll to position [271, 712]
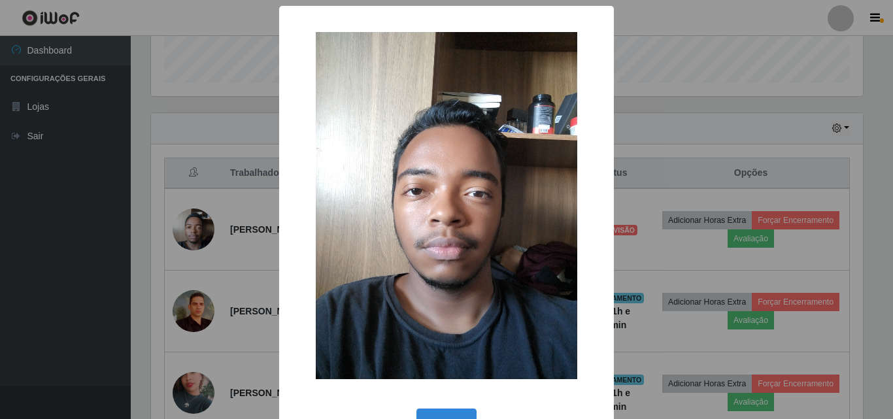
click at [150, 168] on div "× OK Cancel" at bounding box center [446, 209] width 893 height 419
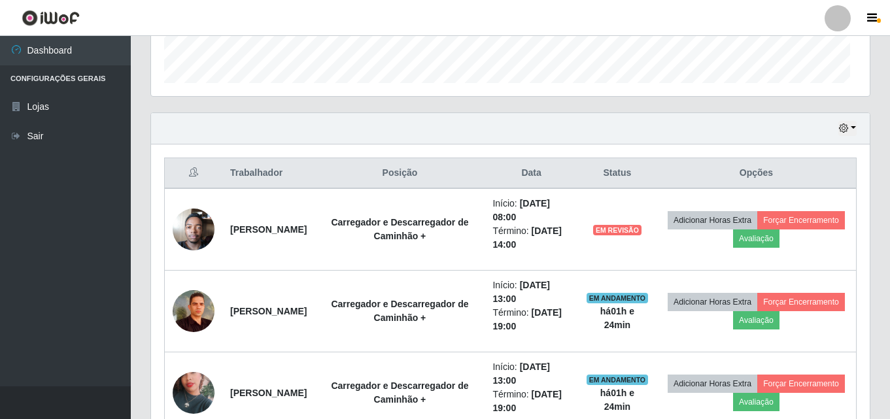
scroll to position [271, 718]
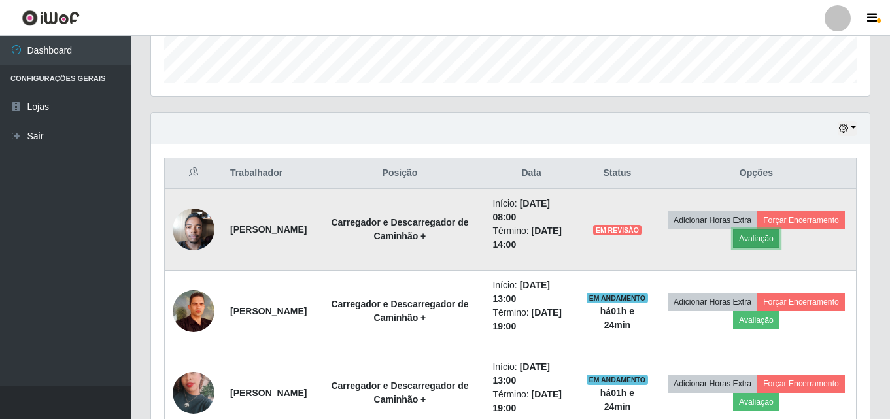
click at [779, 243] on button "Avaliação" at bounding box center [756, 238] width 46 height 18
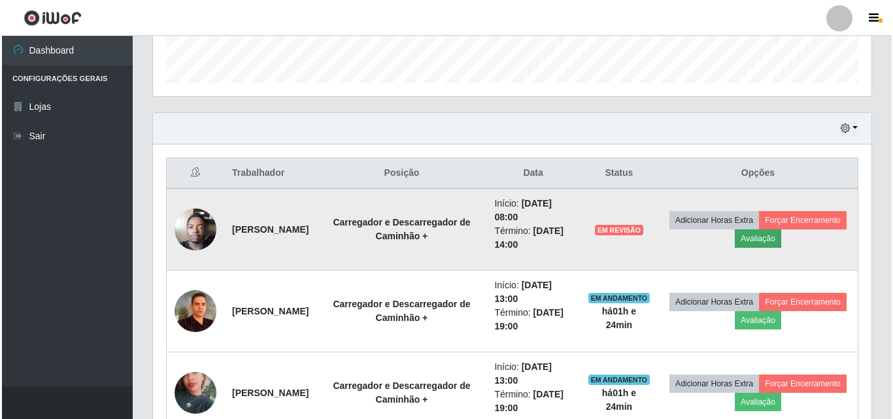
scroll to position [271, 712]
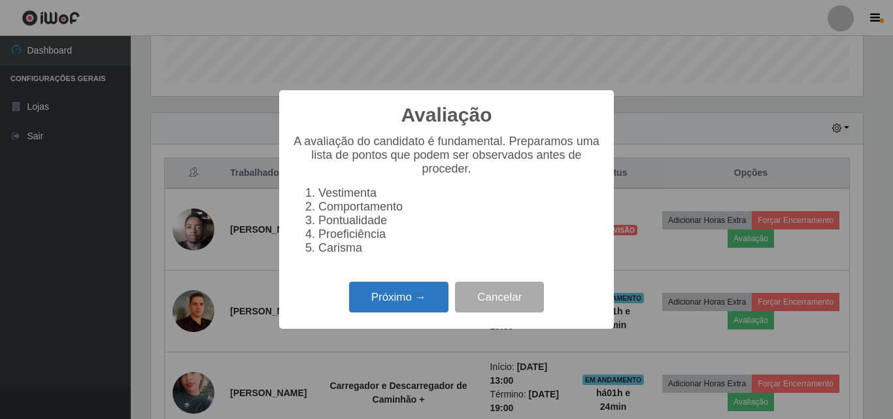
click at [399, 298] on button "Próximo →" at bounding box center [398, 297] width 99 height 31
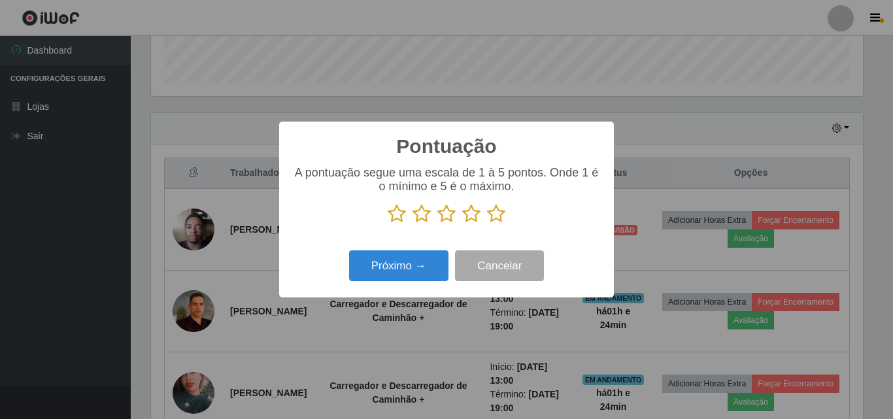
scroll to position [653440, 652999]
click at [495, 217] on icon at bounding box center [496, 214] width 18 height 20
click at [487, 224] on input "radio" at bounding box center [487, 224] width 0 height 0
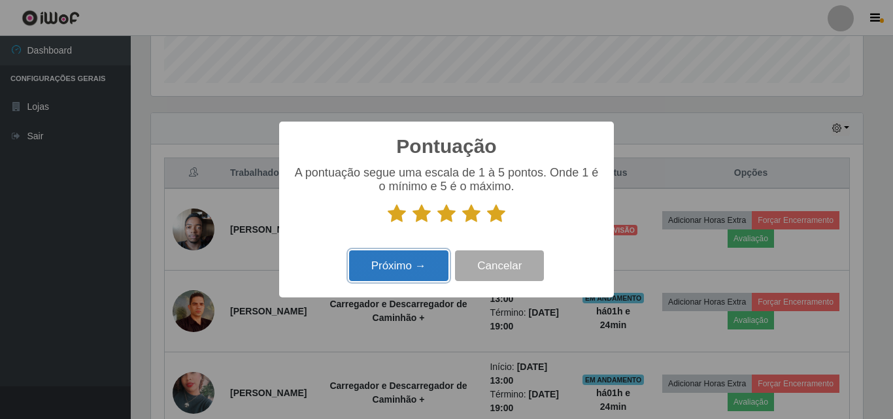
click at [404, 269] on button "Próximo →" at bounding box center [398, 265] width 99 height 31
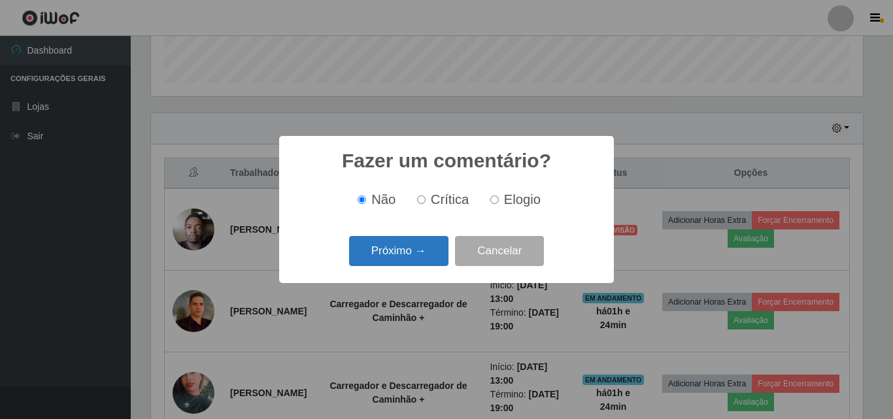
click at [417, 257] on button "Próximo →" at bounding box center [398, 251] width 99 height 31
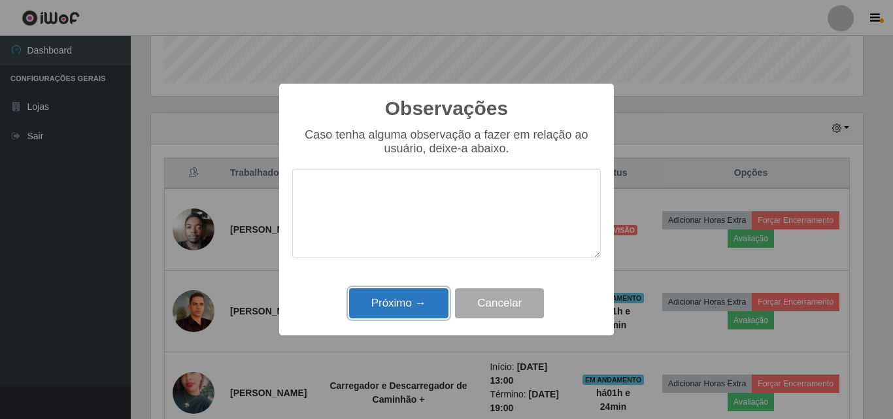
click at [407, 315] on button "Próximo →" at bounding box center [398, 303] width 99 height 31
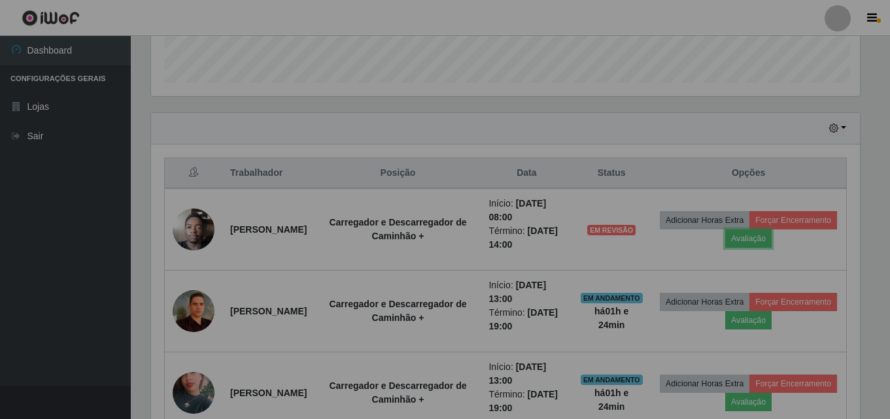
scroll to position [271, 718]
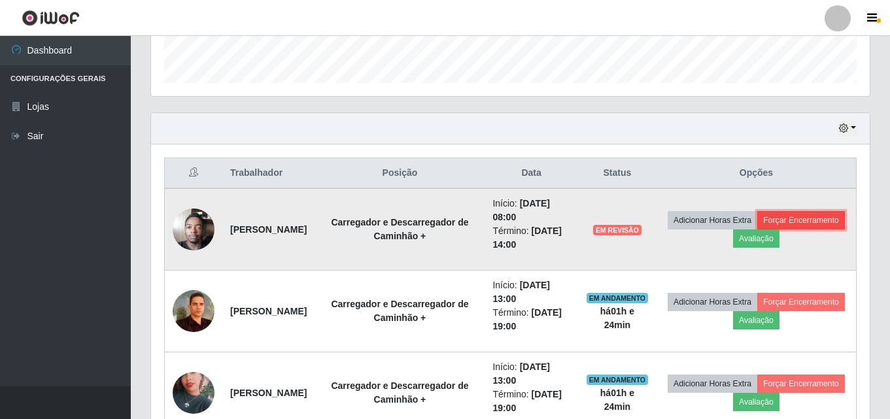
click at [757, 229] on button "Forçar Encerramento" at bounding box center [801, 220] width 88 height 18
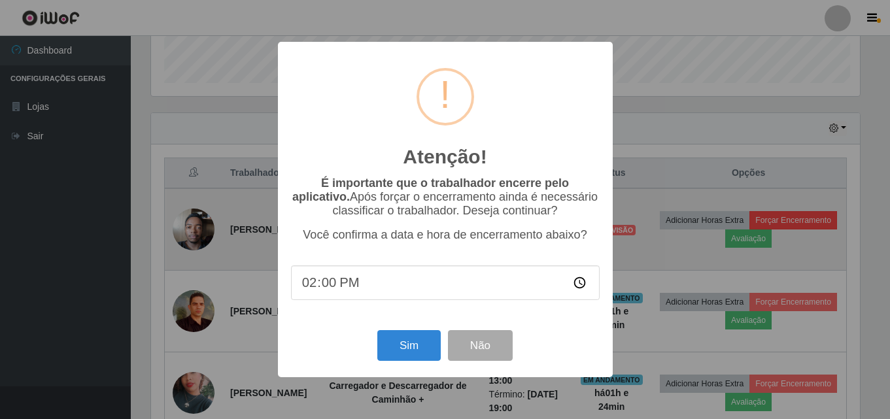
scroll to position [271, 712]
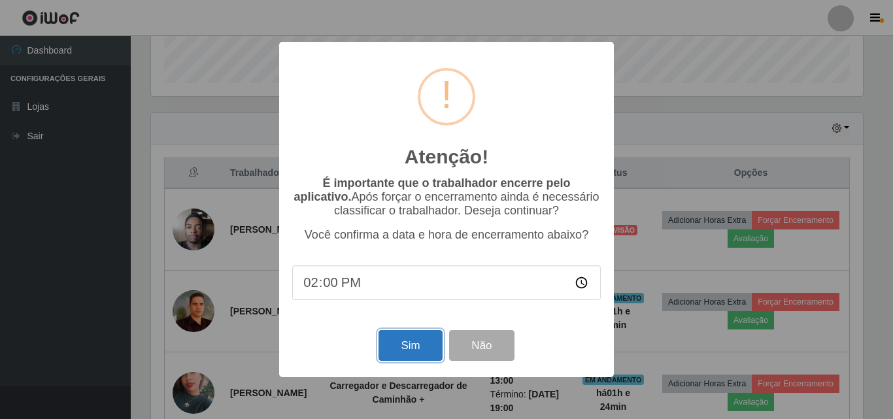
click at [415, 352] on button "Sim" at bounding box center [409, 345] width 63 height 31
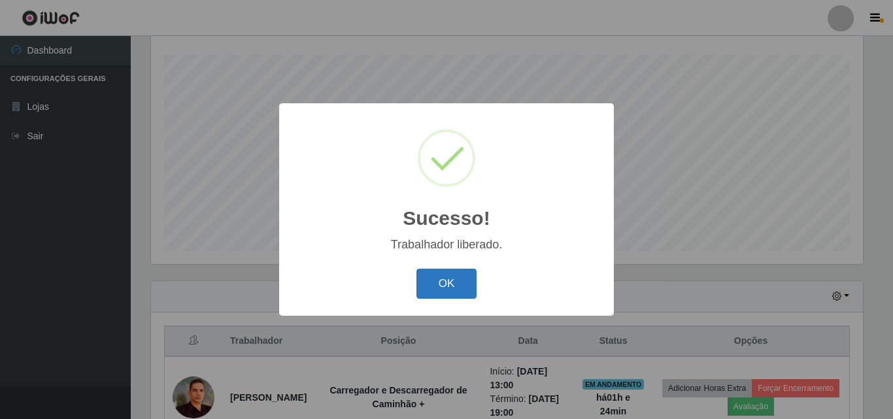
click at [444, 291] on button "OK" at bounding box center [446, 284] width 61 height 31
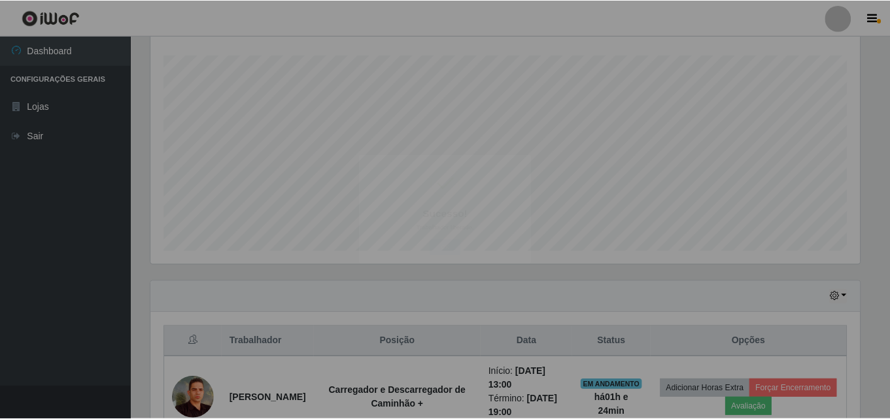
scroll to position [271, 718]
